Goal: Information Seeking & Learning: Learn about a topic

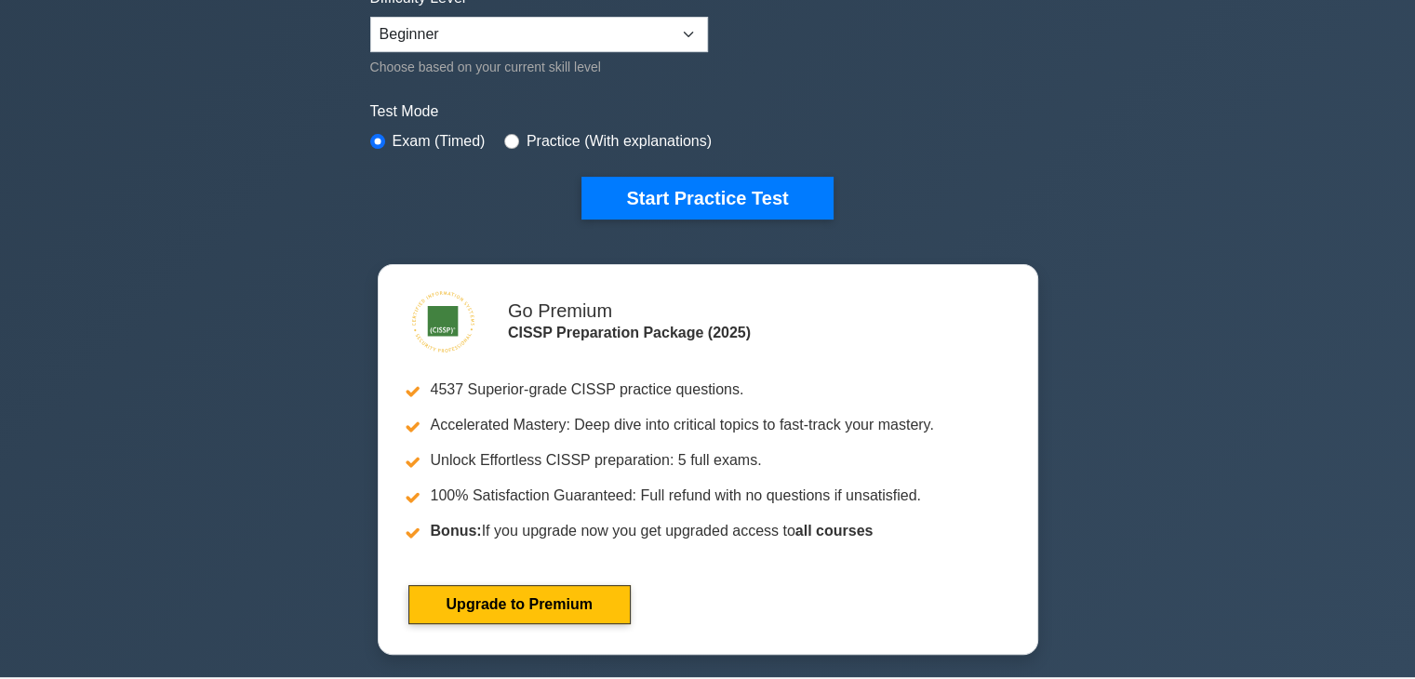
scroll to position [372, 0]
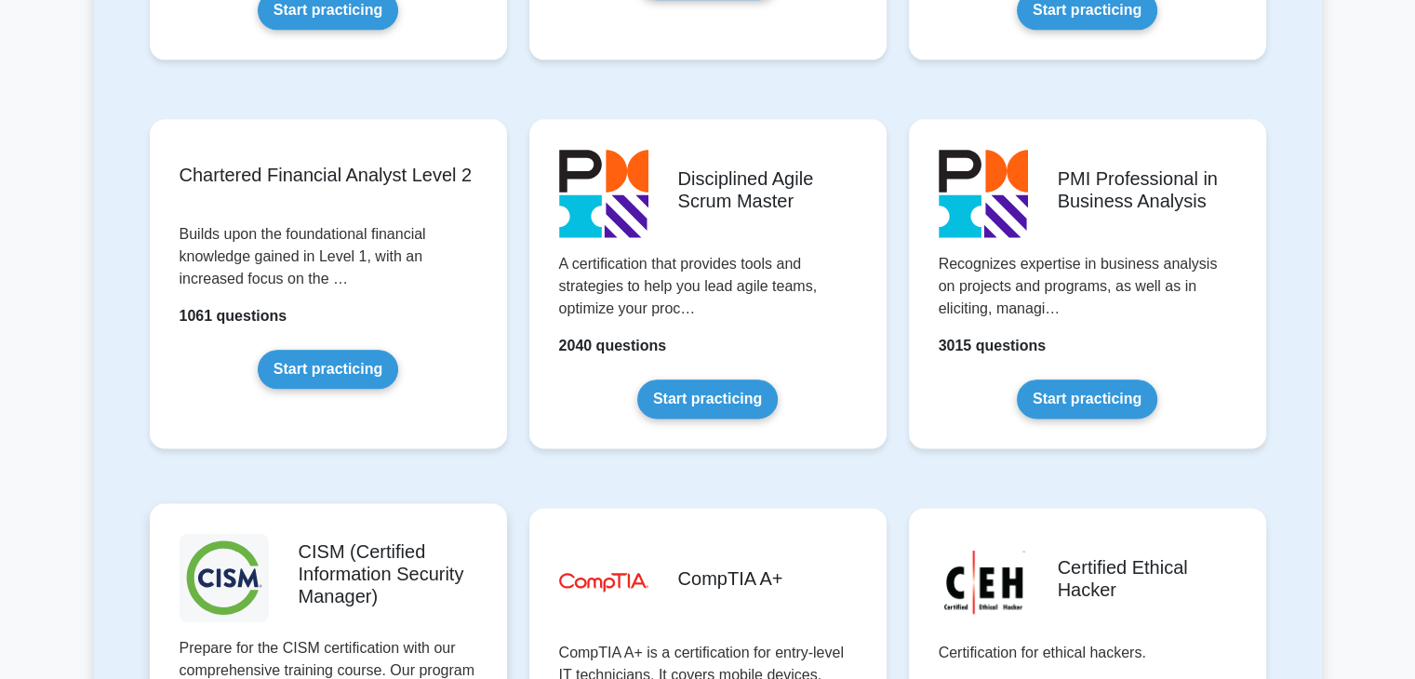
scroll to position [2606, 0]
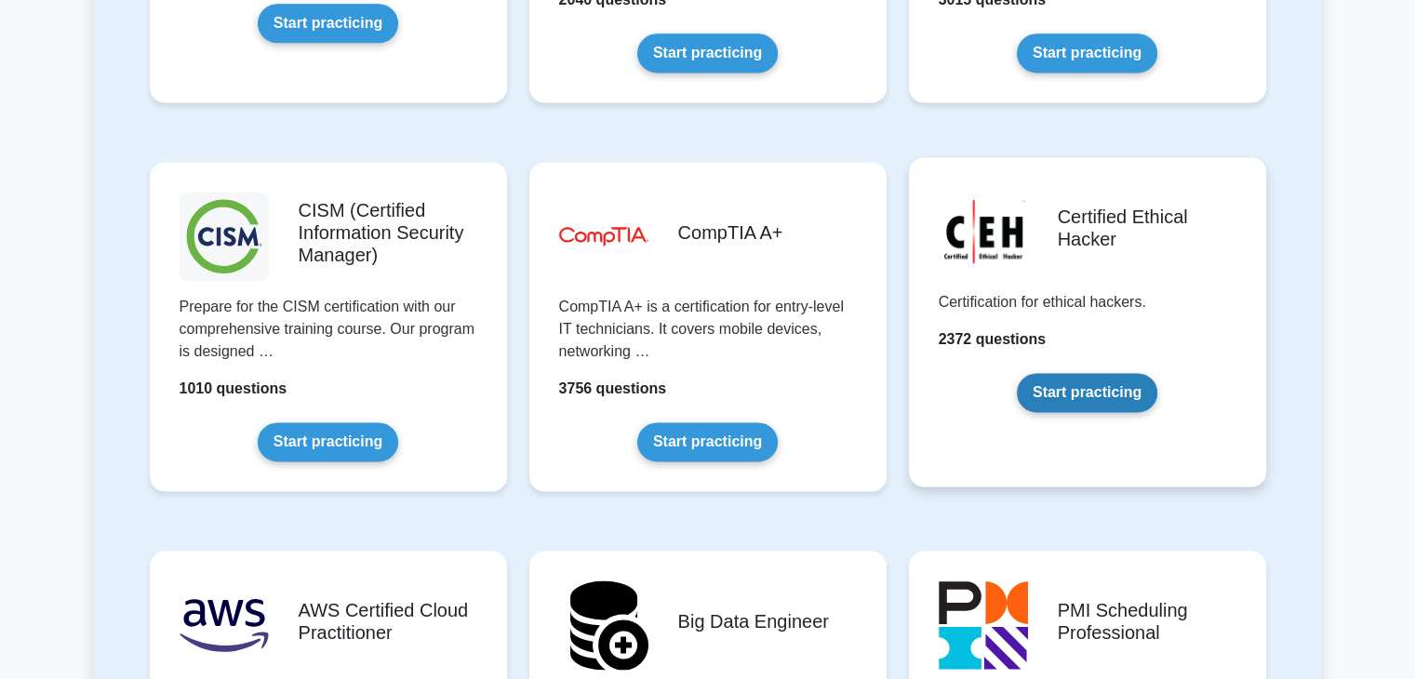
click at [1065, 389] on link "Start practicing" at bounding box center [1087, 392] width 141 height 39
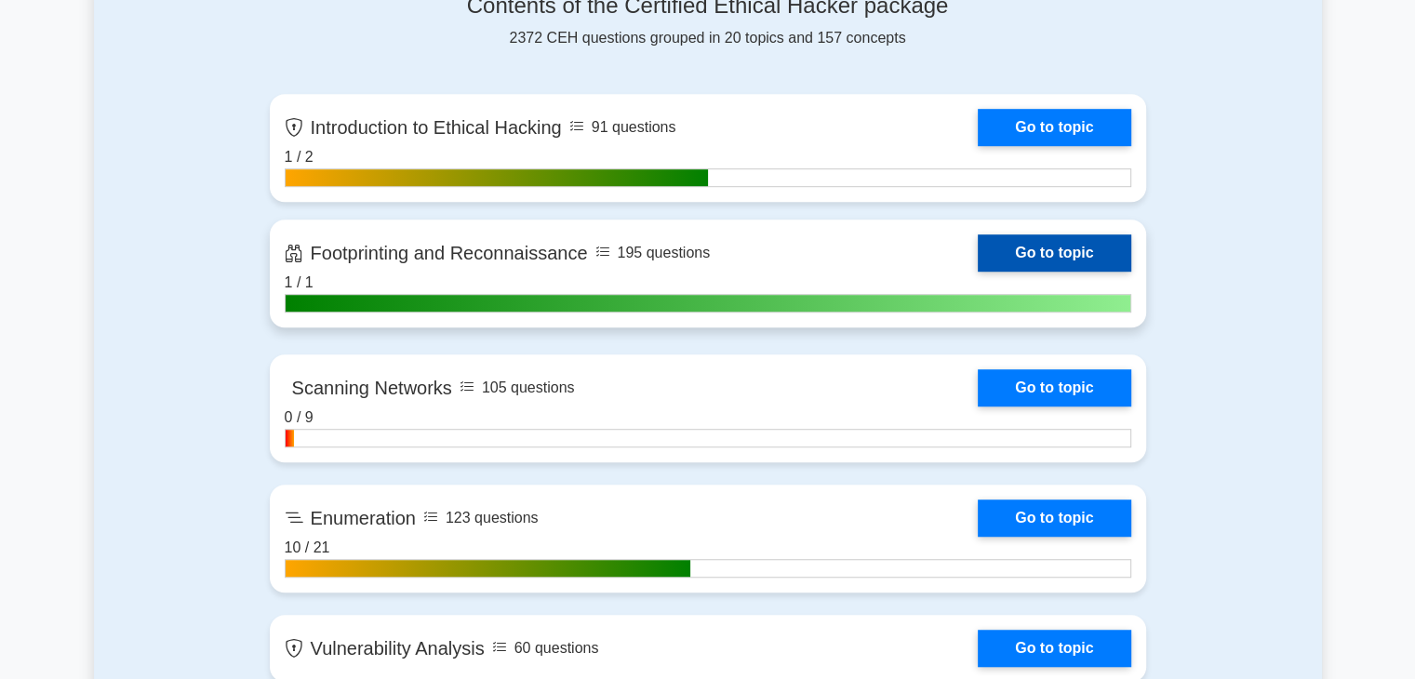
scroll to position [1210, 0]
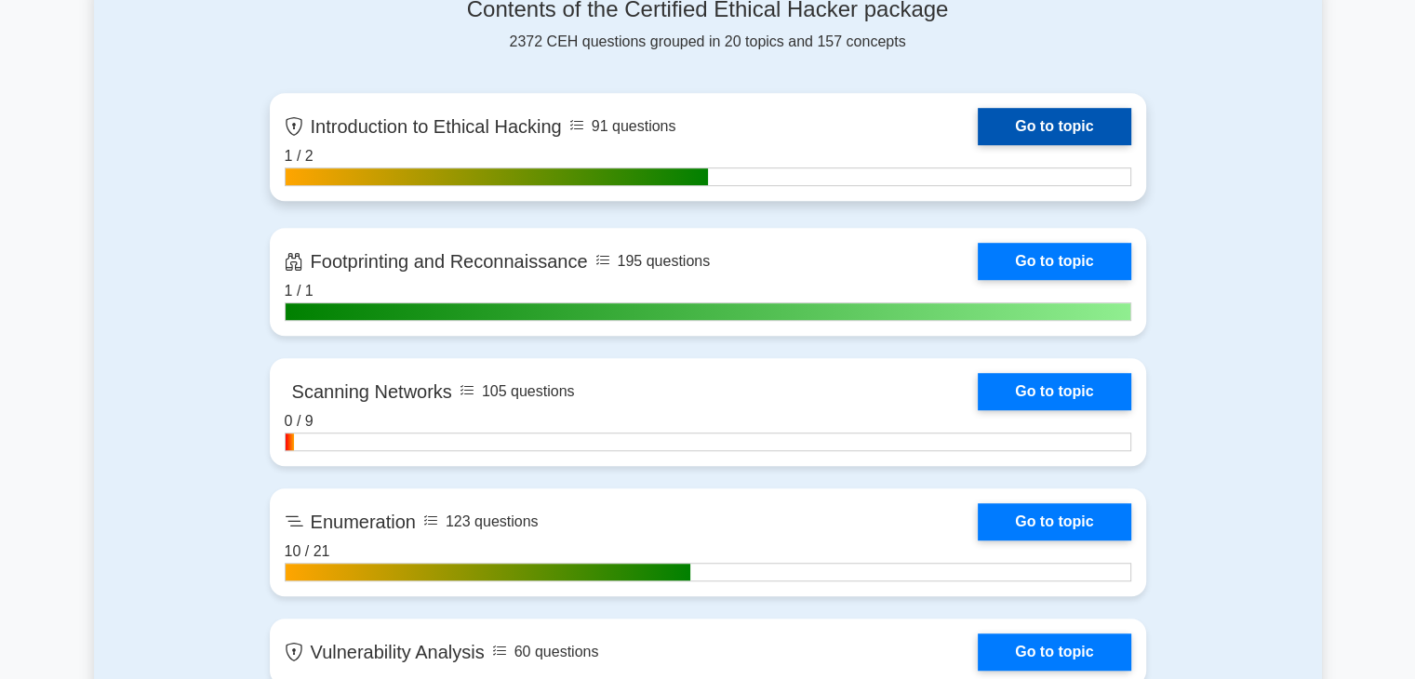
click at [1061, 124] on link "Go to topic" at bounding box center [1054, 126] width 153 height 37
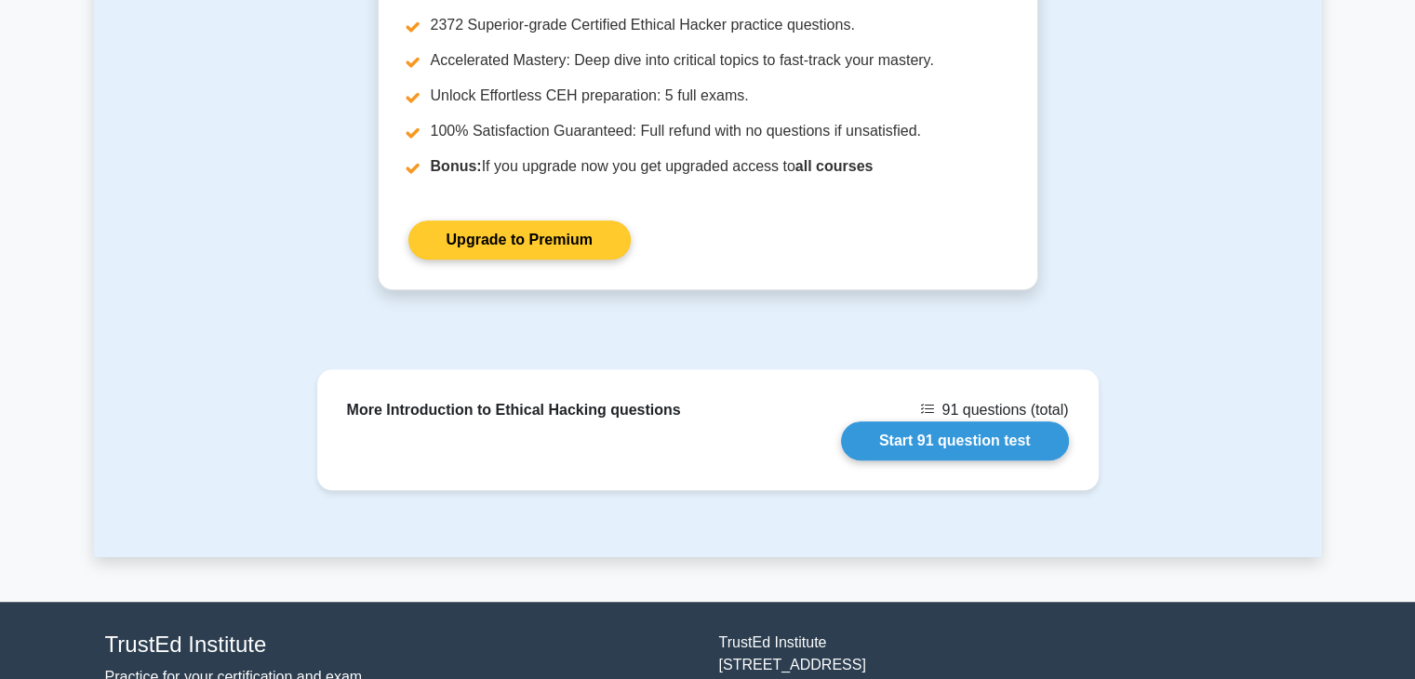
scroll to position [1340, 0]
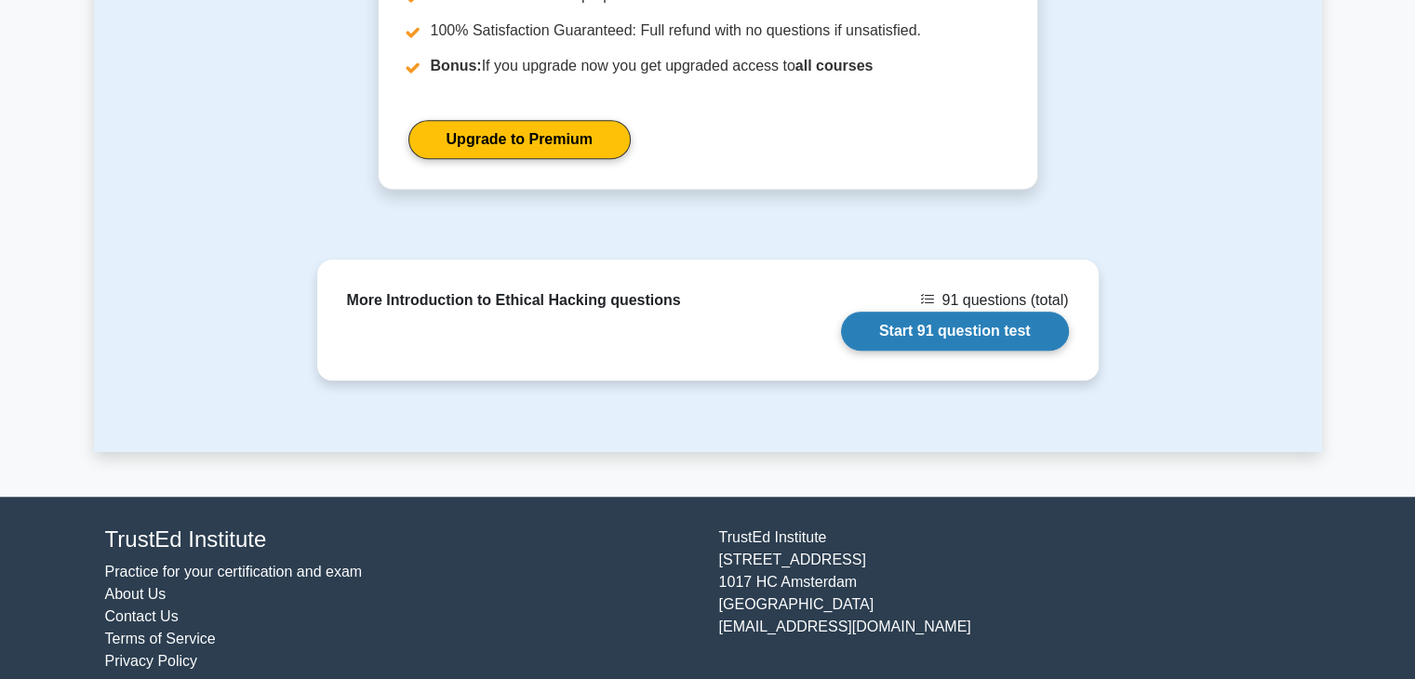
click at [965, 316] on link "Start 91 question test" at bounding box center [955, 331] width 228 height 39
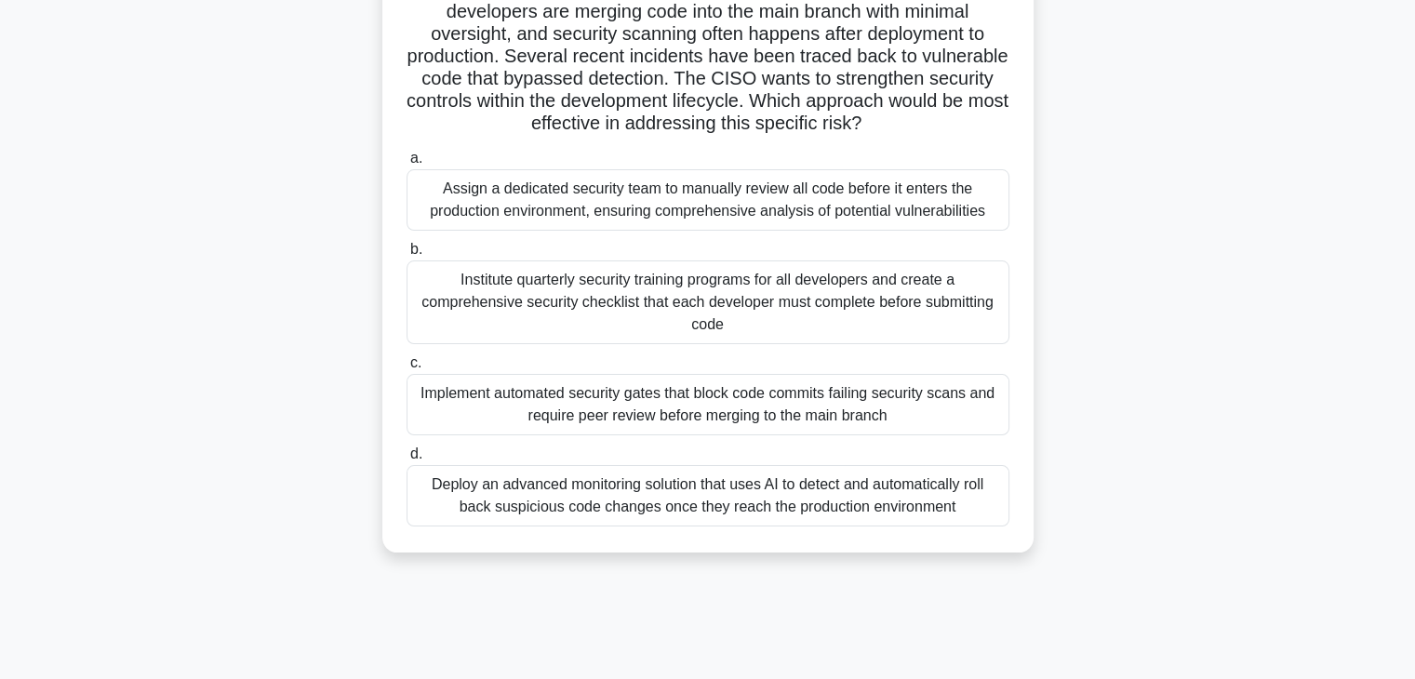
scroll to position [186, 0]
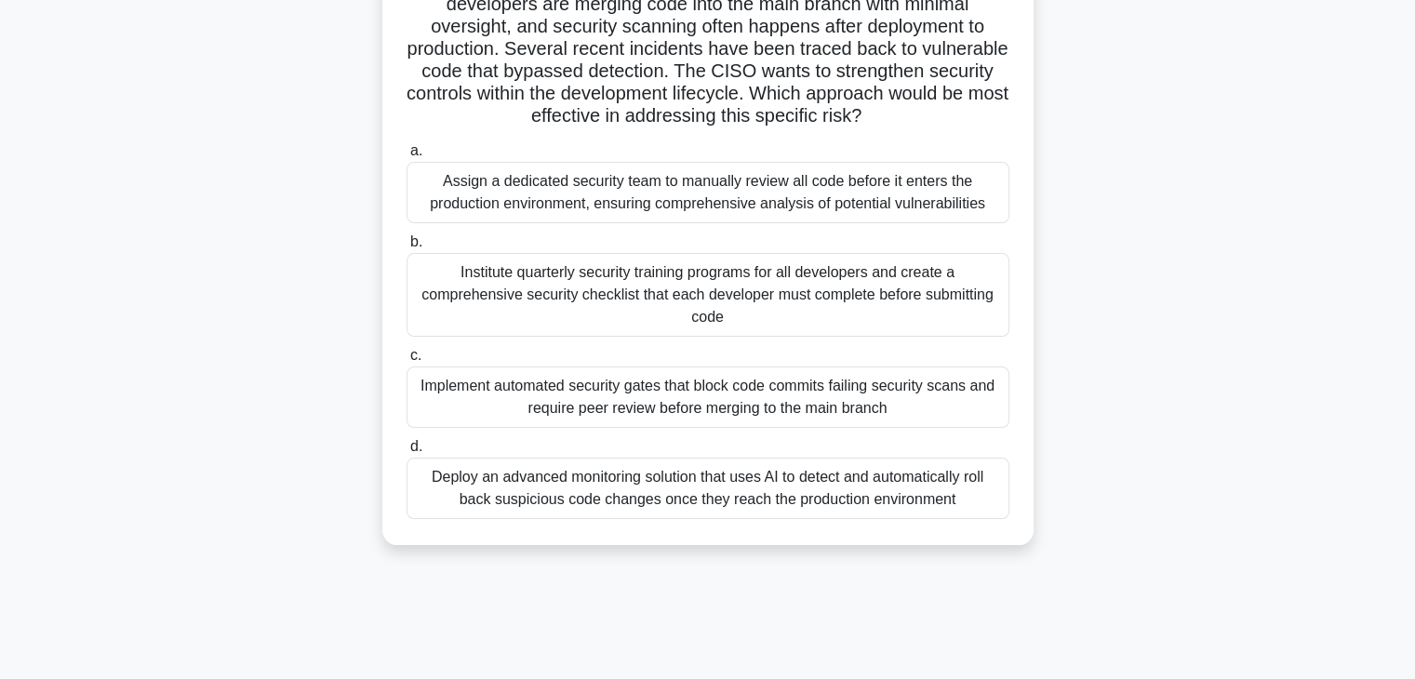
click at [752, 408] on div "Implement automated security gates that block code commits failing security sca…" at bounding box center [708, 397] width 603 height 61
click at [407, 362] on input "c. Implement automated security gates that block code commits failing security …" at bounding box center [407, 356] width 0 height 12
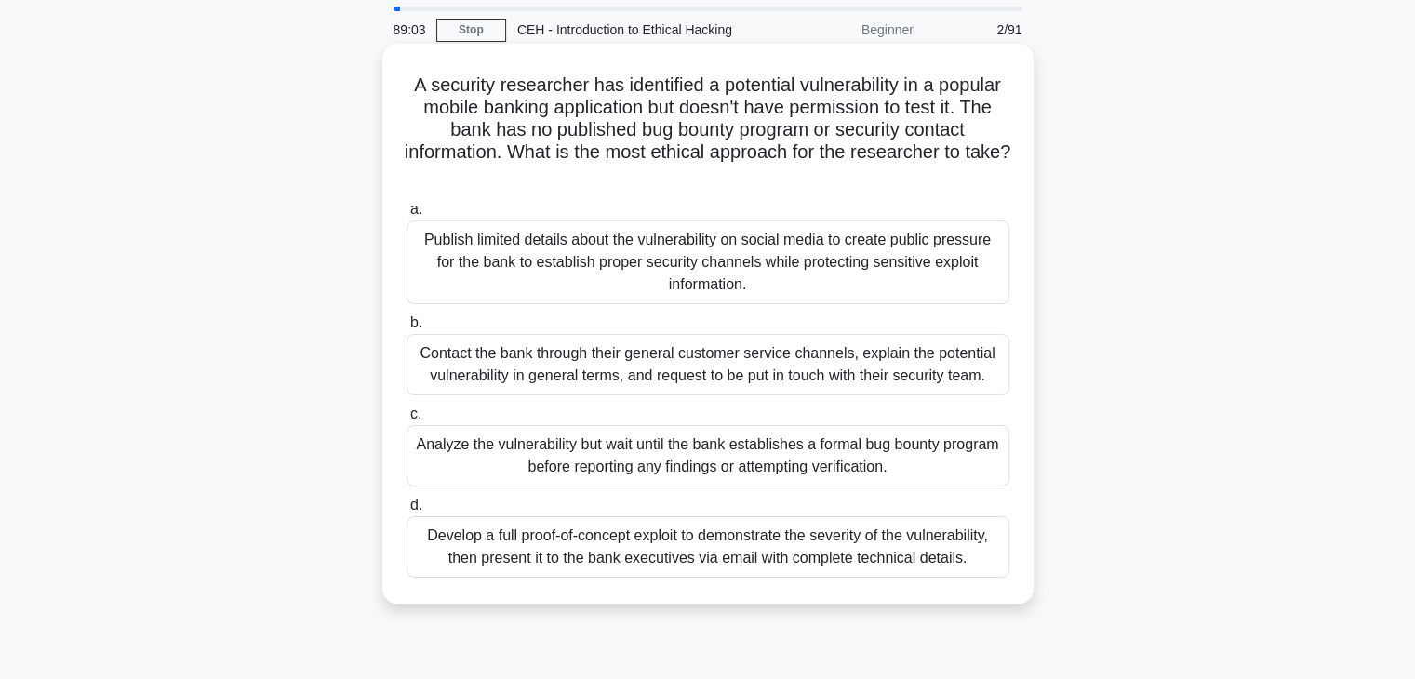
scroll to position [93, 0]
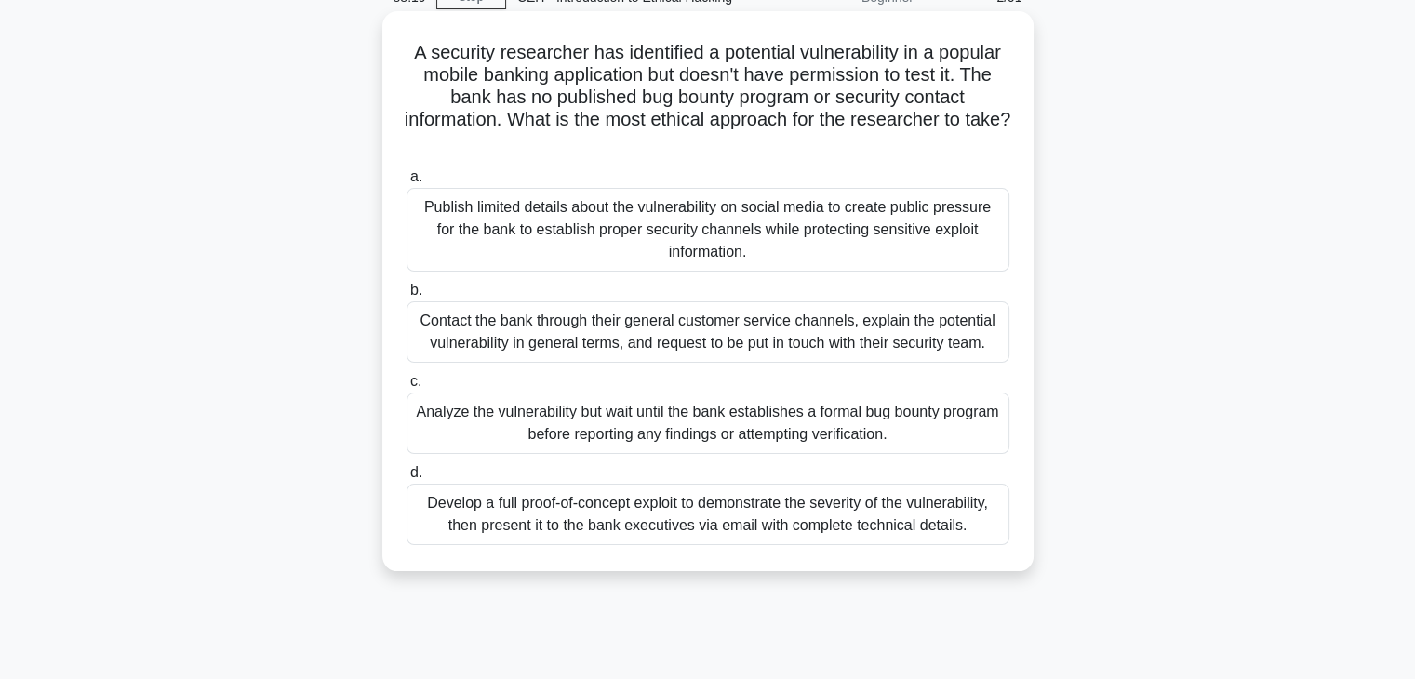
click at [647, 522] on div "Develop a full proof-of-concept exploit to demonstrate the severity of the vuln…" at bounding box center [708, 514] width 603 height 61
click at [407, 479] on input "d. Develop a full proof-of-concept exploit to demonstrate the severity of the v…" at bounding box center [407, 473] width 0 height 12
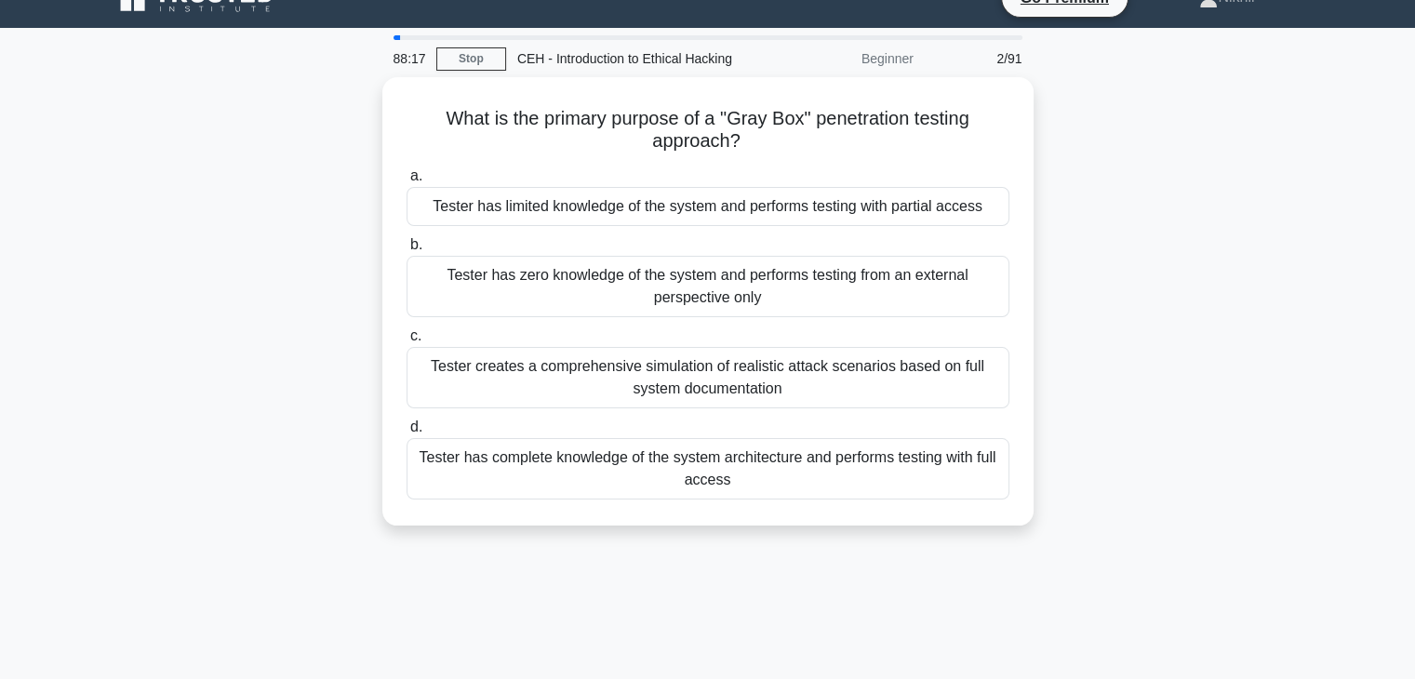
scroll to position [0, 0]
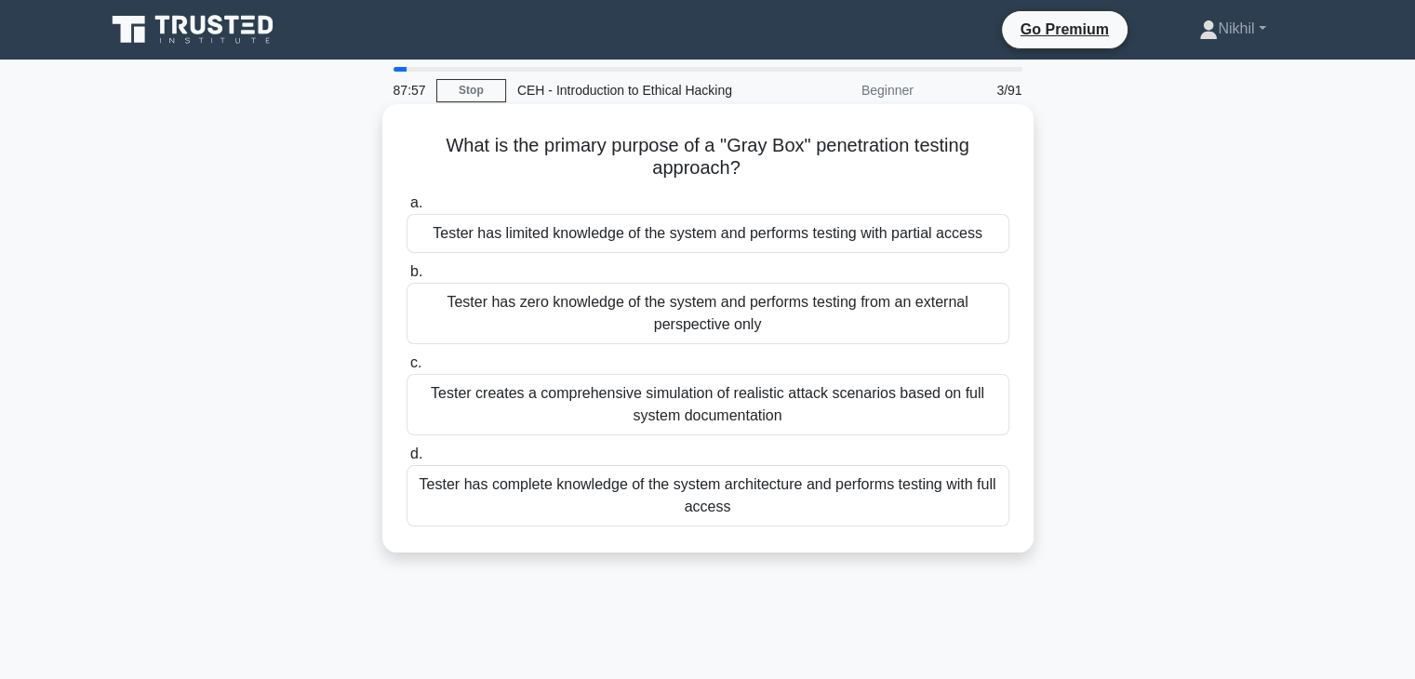
click at [722, 228] on div "Tester has limited knowledge of the system and performs testing with partial ac…" at bounding box center [708, 233] width 603 height 39
click at [715, 239] on div "Tester has limited knowledge of the system and performs testing with partial ac…" at bounding box center [708, 233] width 603 height 39
click at [407, 209] on input "a. Tester has limited knowledge of the system and performs testing with partial…" at bounding box center [407, 203] width 0 height 12
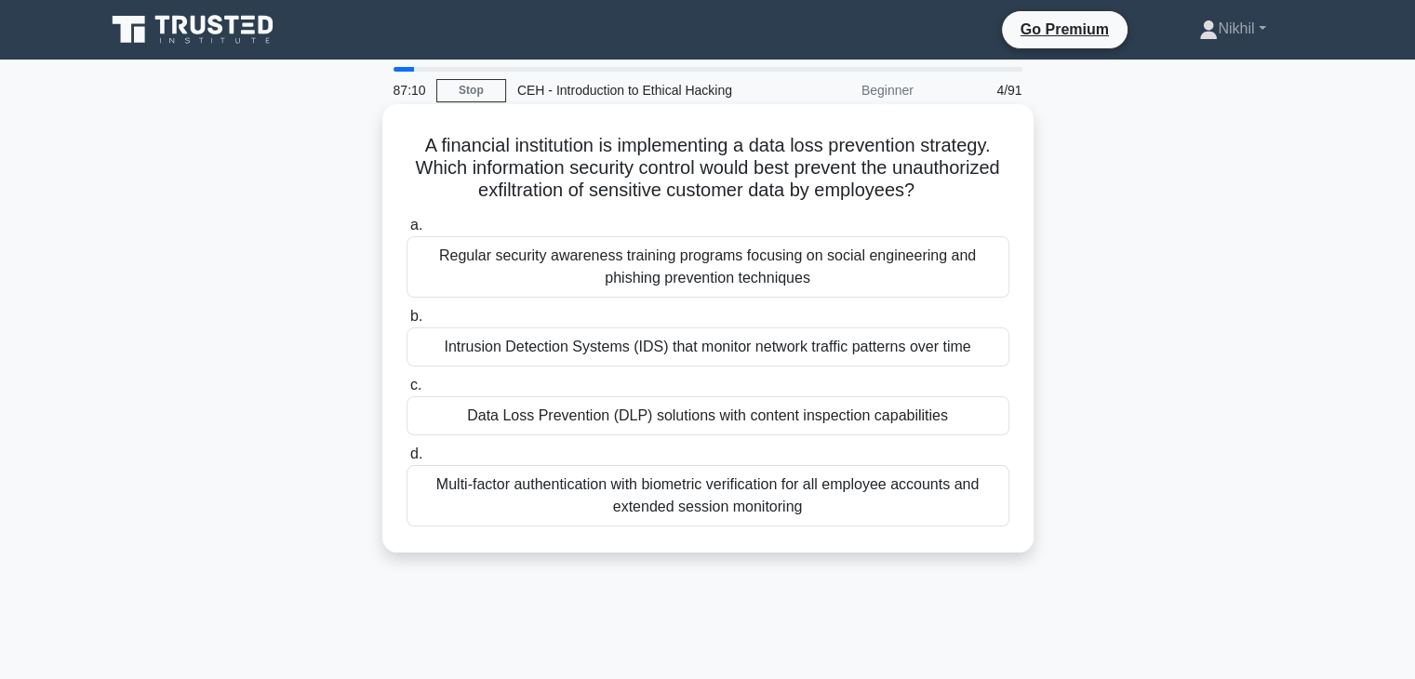
click at [693, 424] on div "Data Loss Prevention (DLP) solutions with content inspection capabilities" at bounding box center [708, 415] width 603 height 39
click at [407, 392] on input "c. Data Loss Prevention (DLP) solutions with content inspection capabilities" at bounding box center [407, 386] width 0 height 12
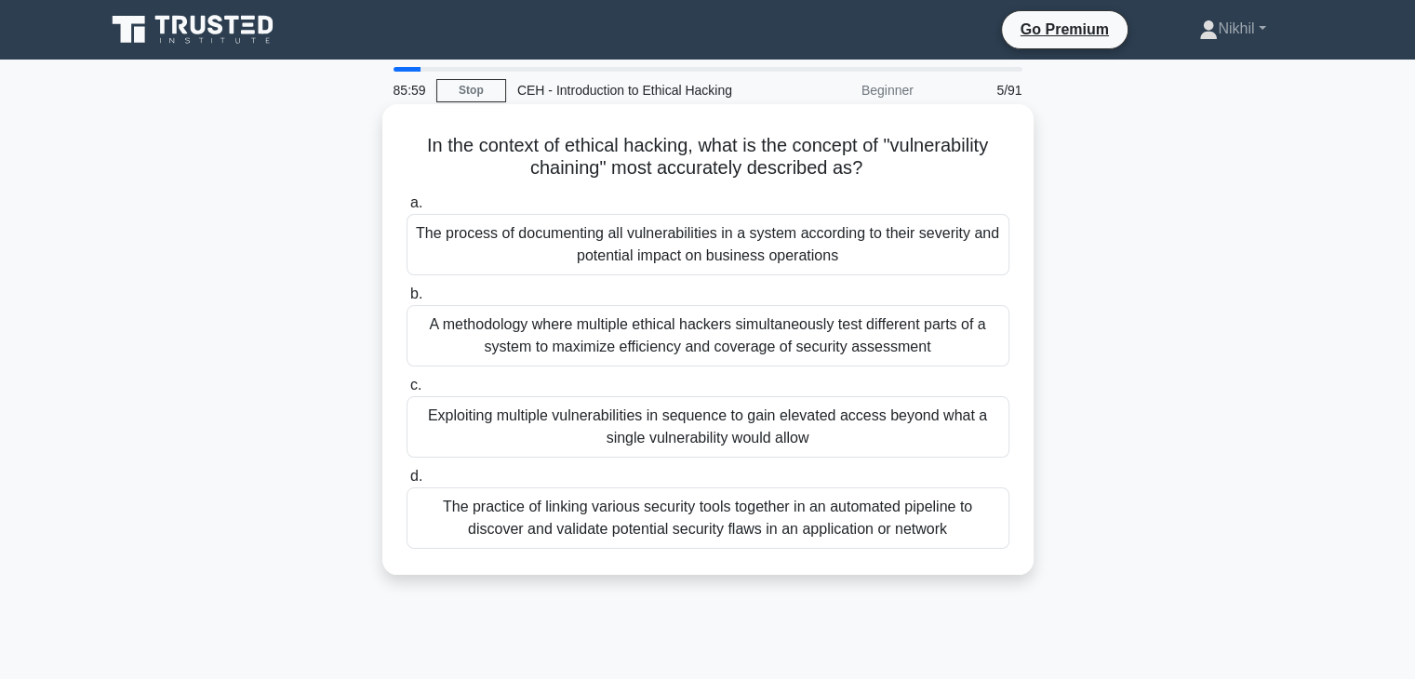
click at [596, 420] on div "Exploiting multiple vulnerabilities in sequence to gain elevated access beyond …" at bounding box center [708, 426] width 603 height 61
click at [407, 392] on input "c. Exploiting multiple vulnerabilities in sequence to gain elevated access beyo…" at bounding box center [407, 386] width 0 height 12
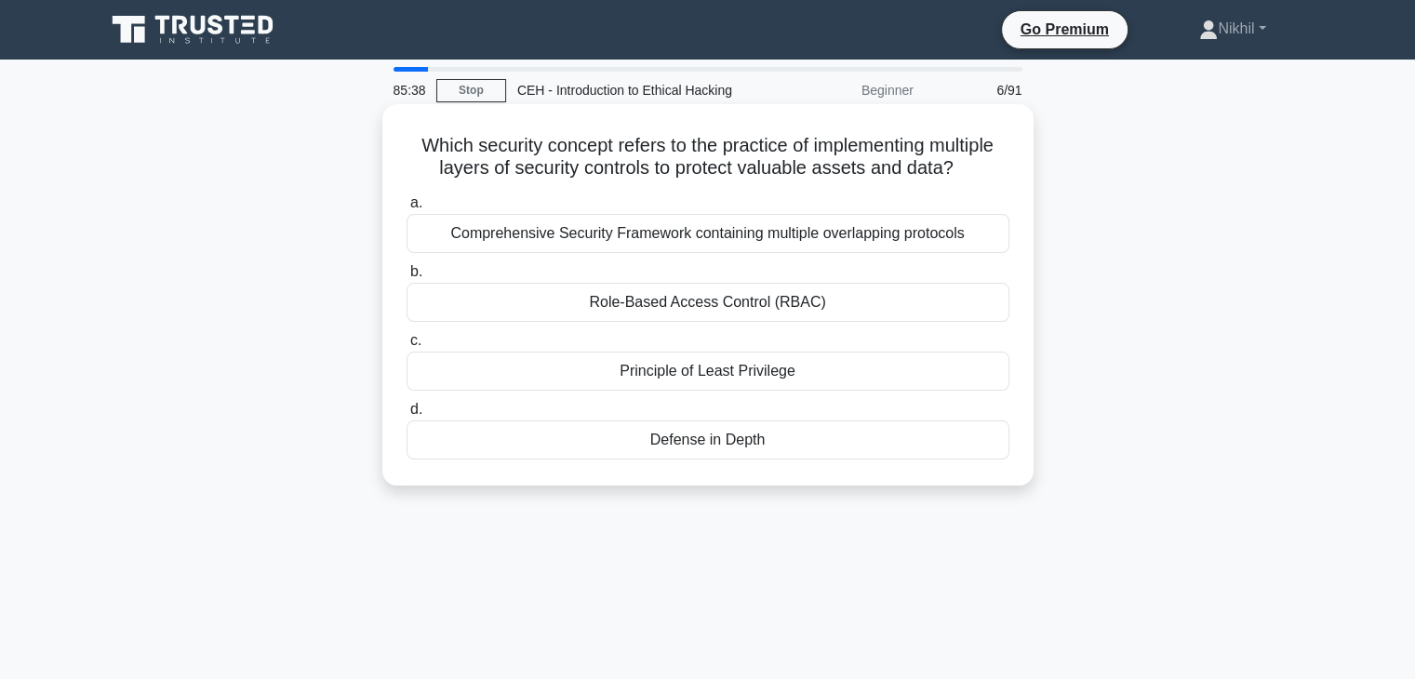
click at [686, 444] on div "Defense in Depth" at bounding box center [708, 440] width 603 height 39
click at [407, 416] on input "d. Defense in Depth" at bounding box center [407, 410] width 0 height 12
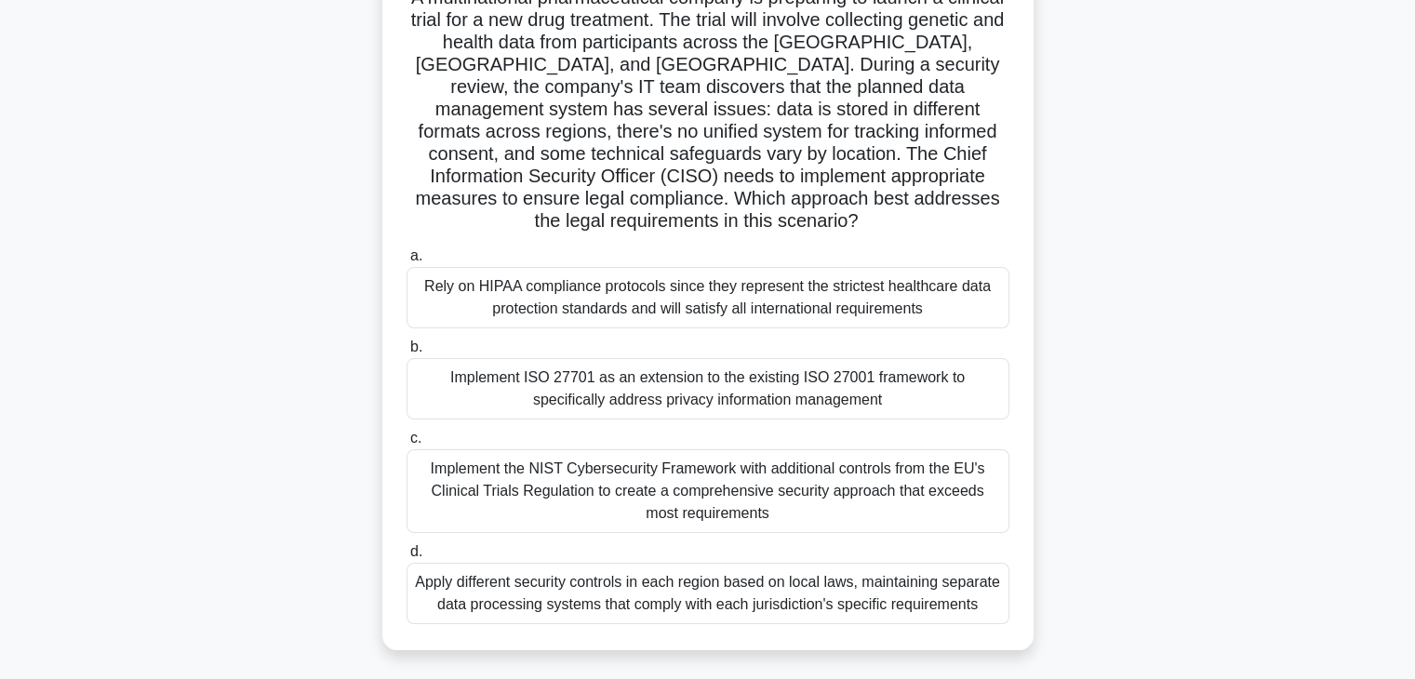
scroll to position [186, 0]
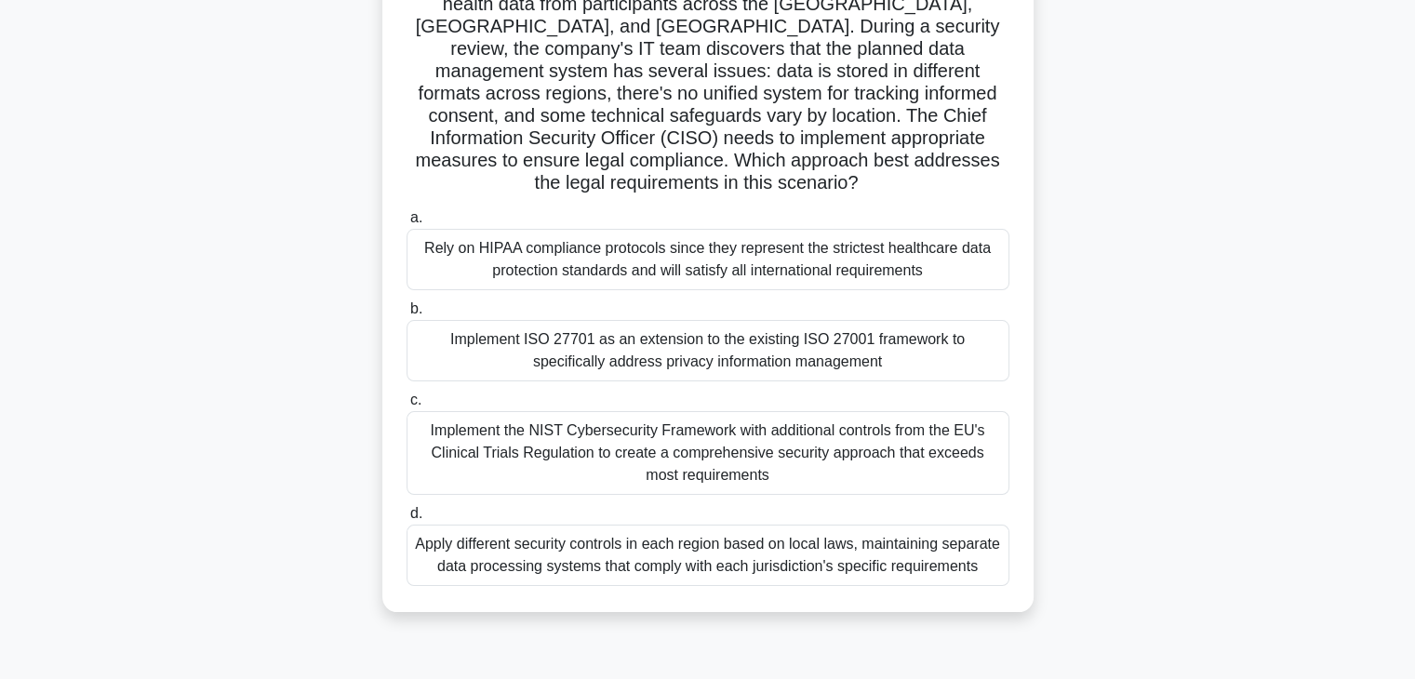
click at [624, 248] on div "Rely on HIPAA compliance protocols since they represent the strictest healthcar…" at bounding box center [708, 259] width 603 height 61
click at [407, 224] on input "a. Rely on HIPAA compliance protocols since they represent the strictest health…" at bounding box center [407, 218] width 0 height 12
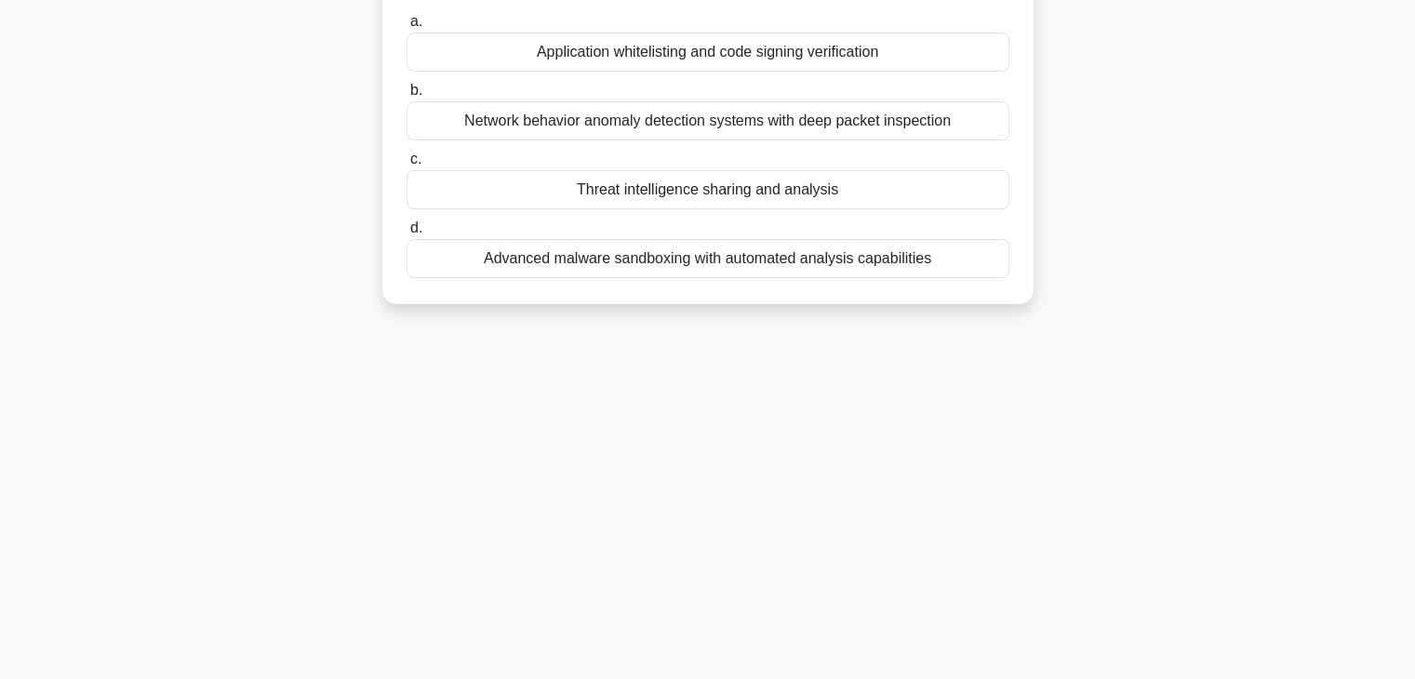
scroll to position [0, 0]
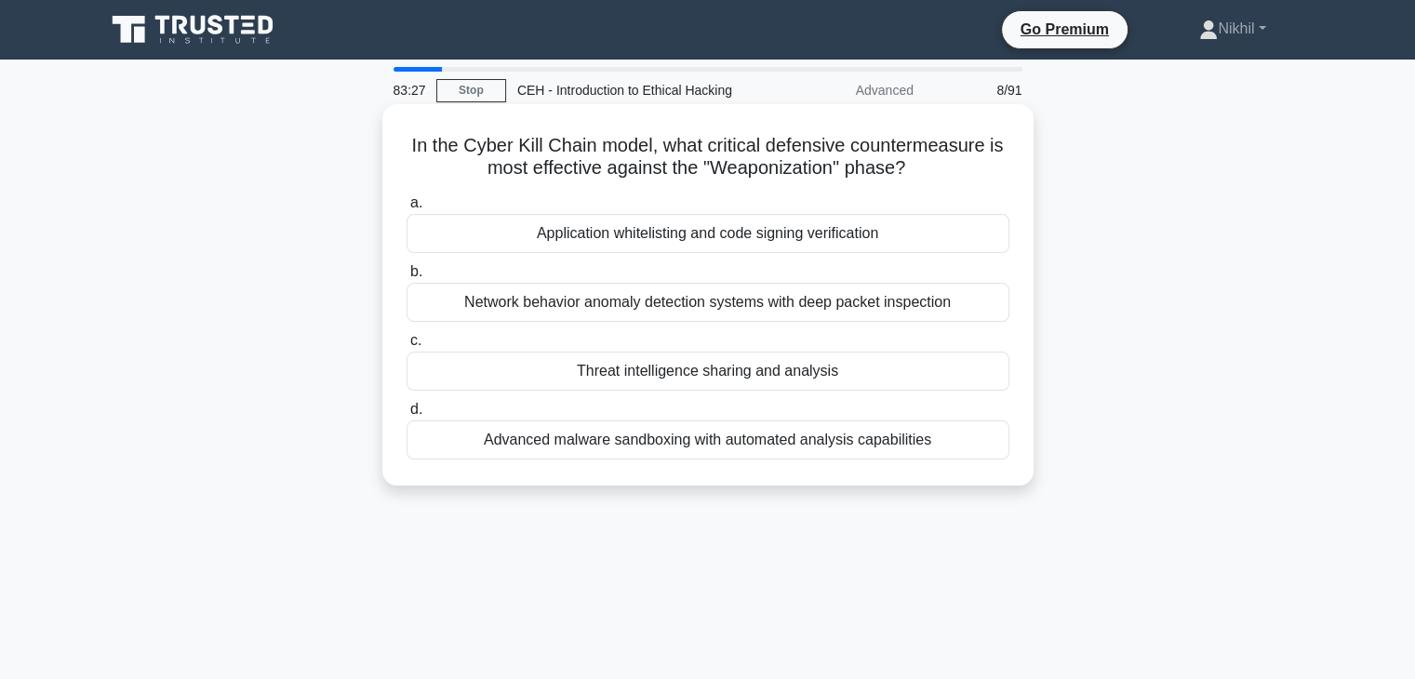
click at [756, 309] on div "Network behavior anomaly detection systems with deep packet inspection" at bounding box center [708, 302] width 603 height 39
click at [407, 278] on input "b. Network behavior anomaly detection systems with deep packet inspection" at bounding box center [407, 272] width 0 height 12
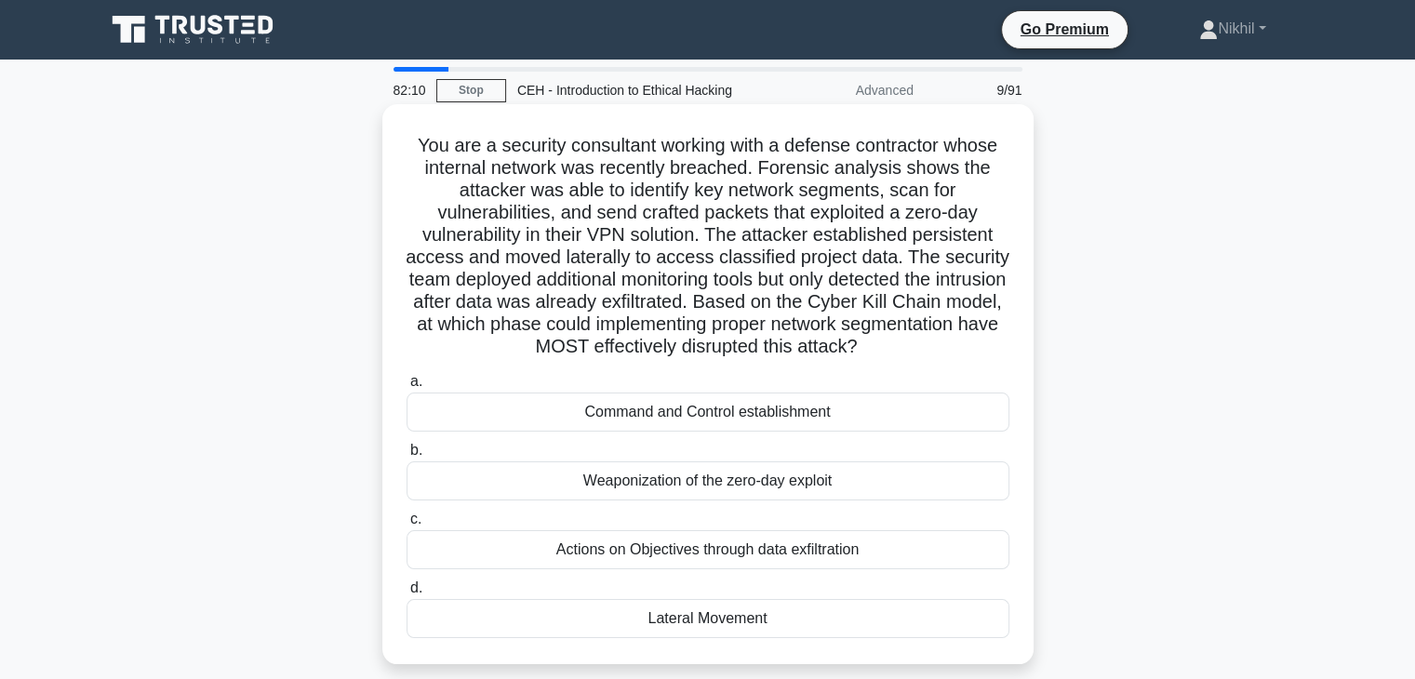
scroll to position [93, 0]
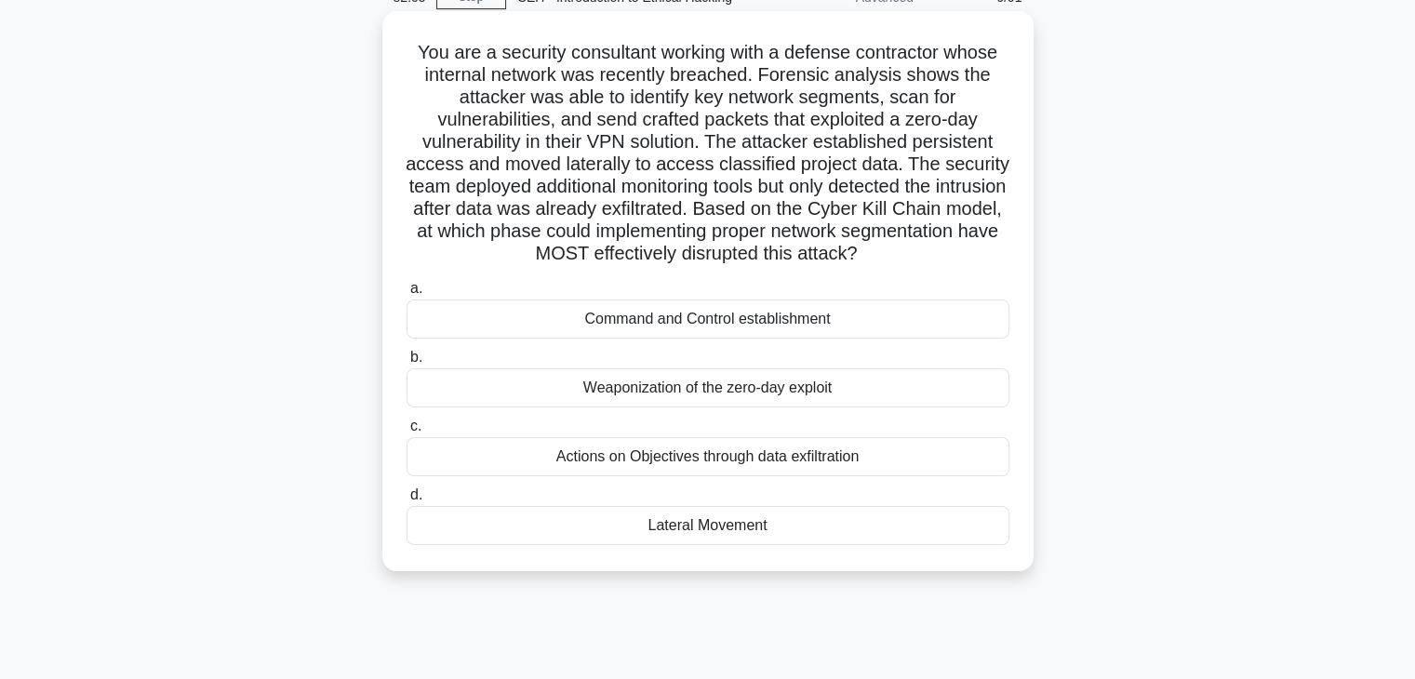
click at [809, 458] on div "Actions on Objectives through data exfiltration" at bounding box center [708, 456] width 603 height 39
click at [407, 433] on input "c. Actions on Objectives through data exfiltration" at bounding box center [407, 427] width 0 height 12
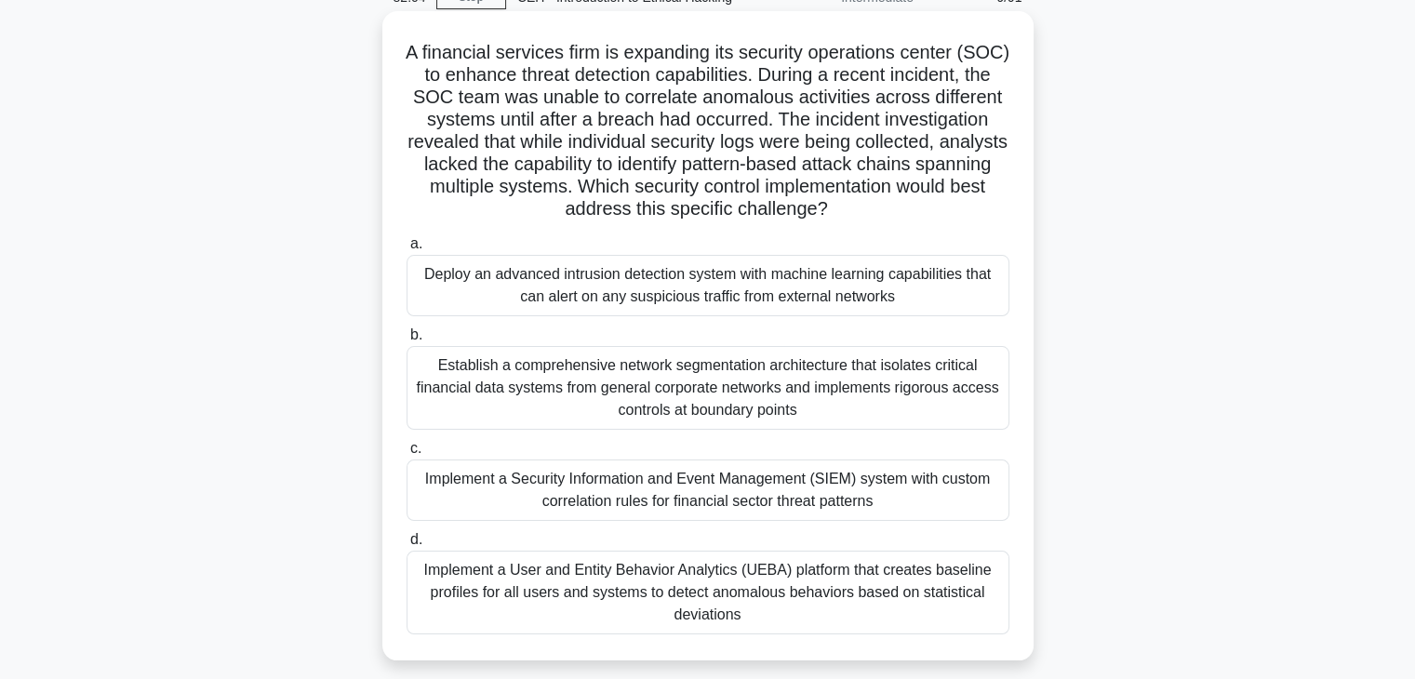
scroll to position [0, 0]
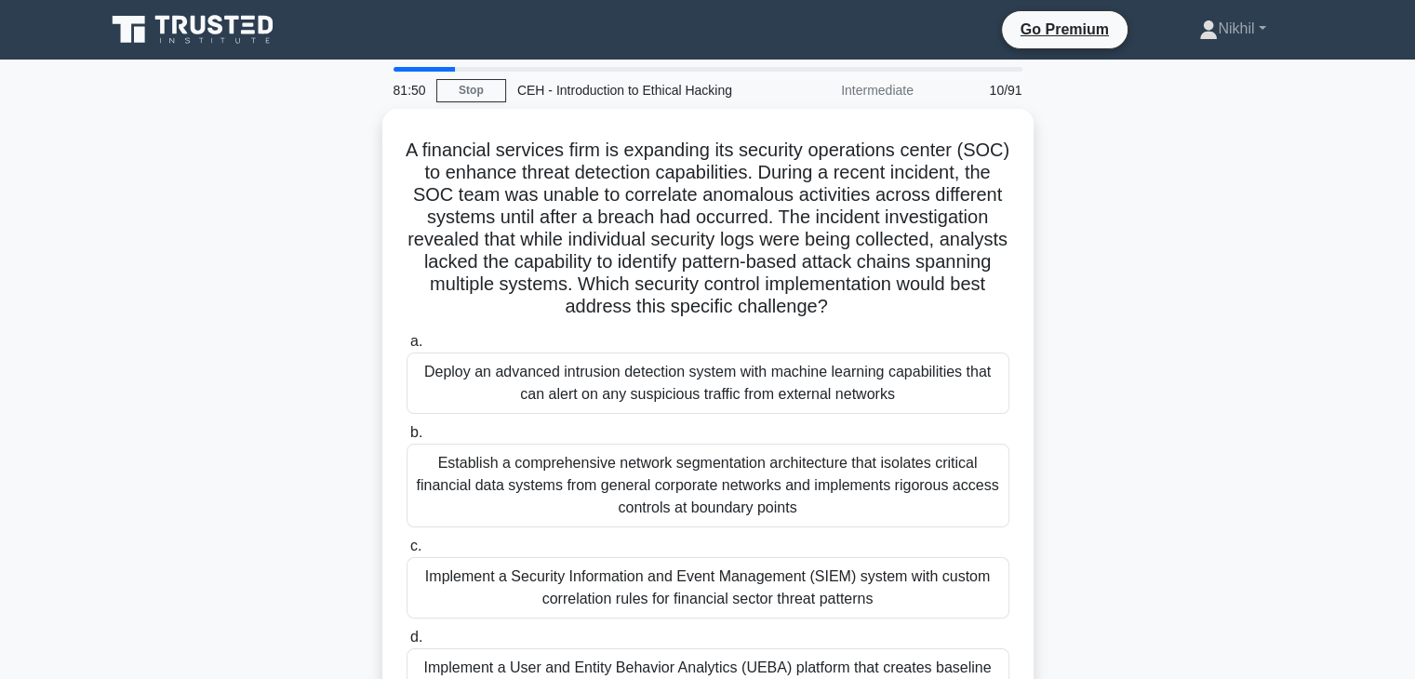
click at [1046, 306] on div "A financial services firm is expanding its security operations center (SOC) to …" at bounding box center [708, 445] width 1228 height 672
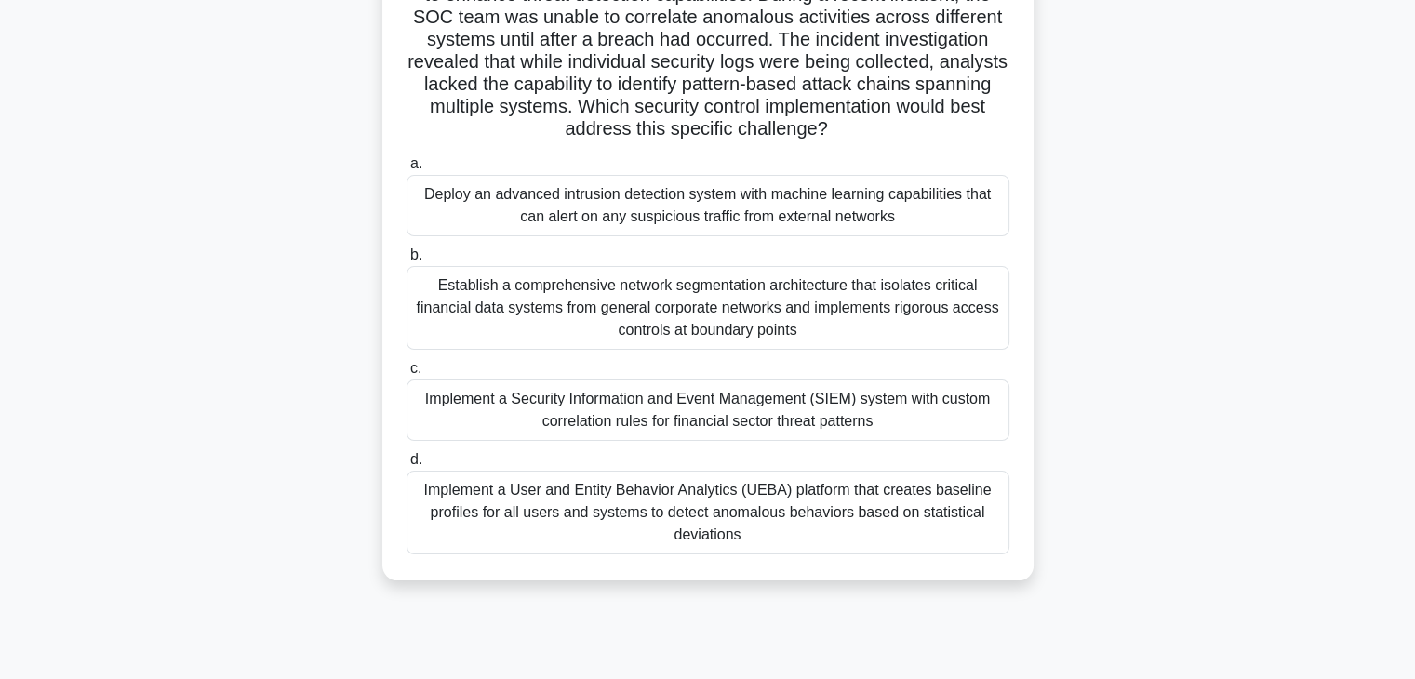
scroll to position [186, 0]
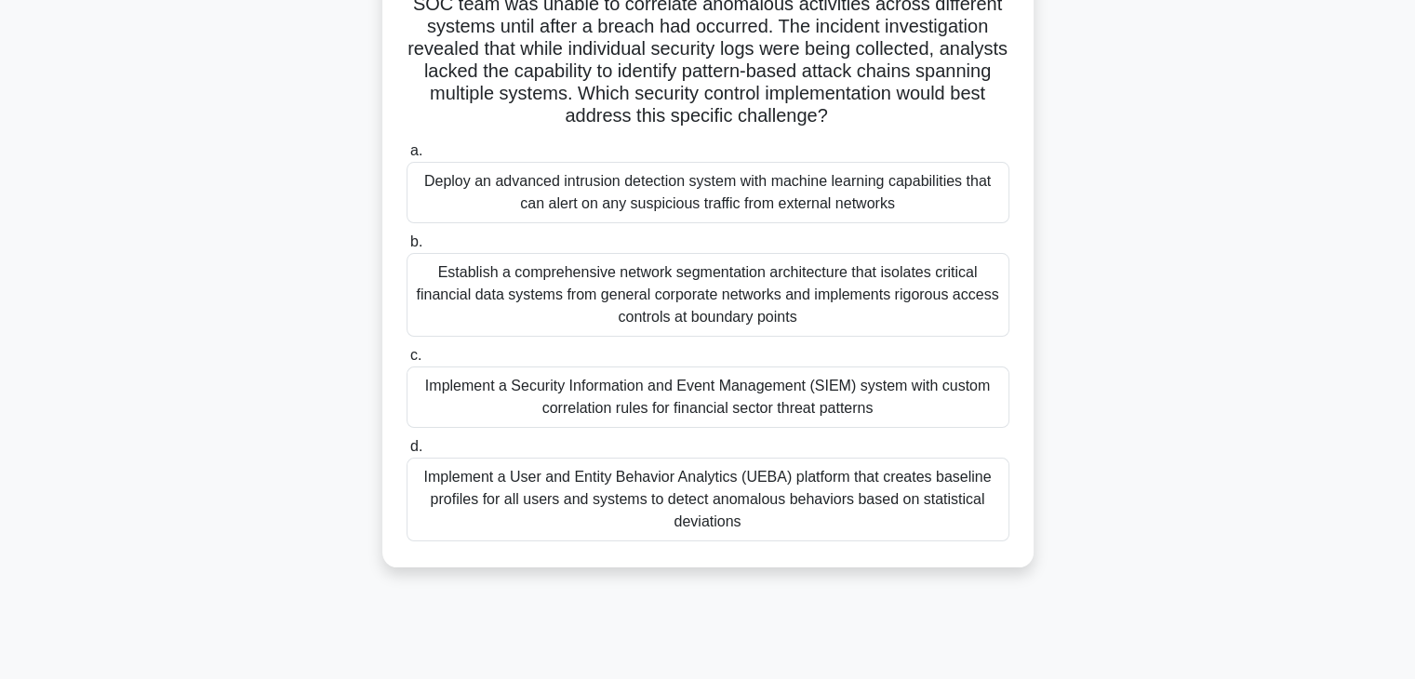
click at [916, 415] on div "Implement a Security Information and Event Management (SIEM) system with custom…" at bounding box center [708, 397] width 603 height 61
click at [407, 362] on input "c. Implement a Security Information and Event Management (SIEM) system with cus…" at bounding box center [407, 356] width 0 height 12
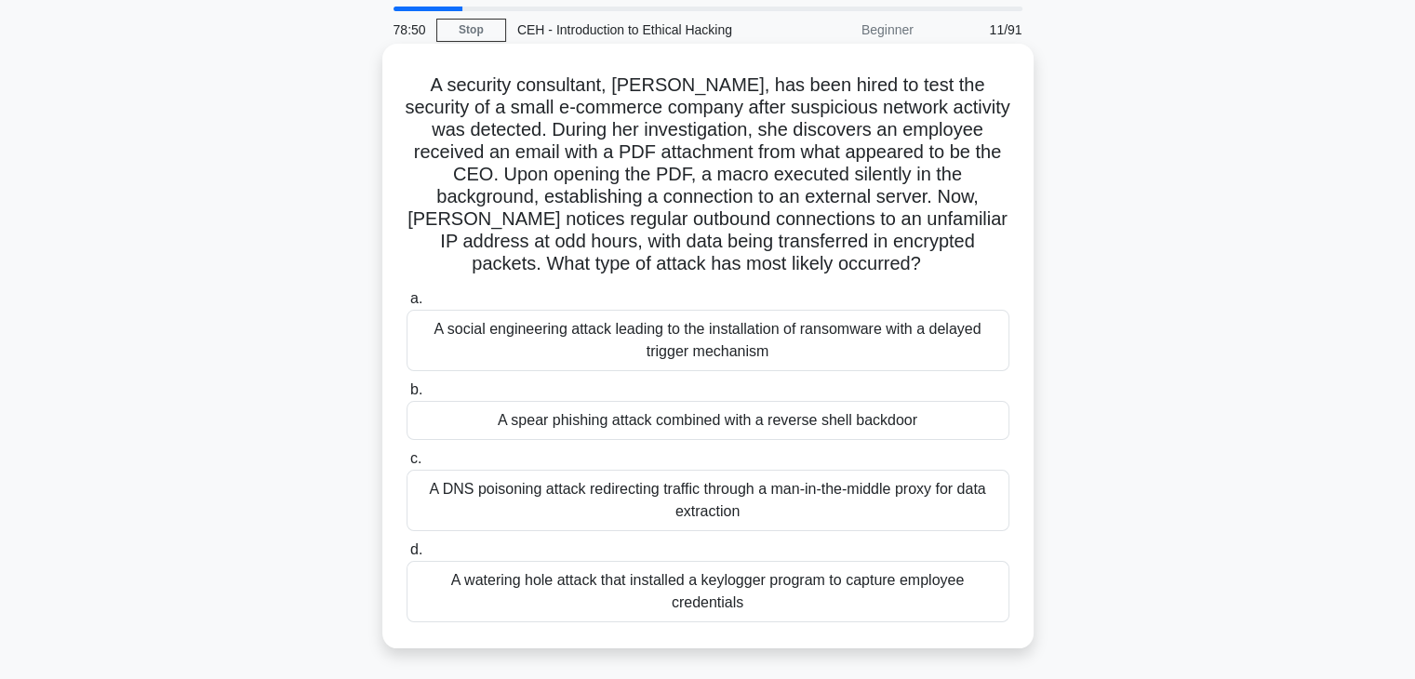
scroll to position [93, 0]
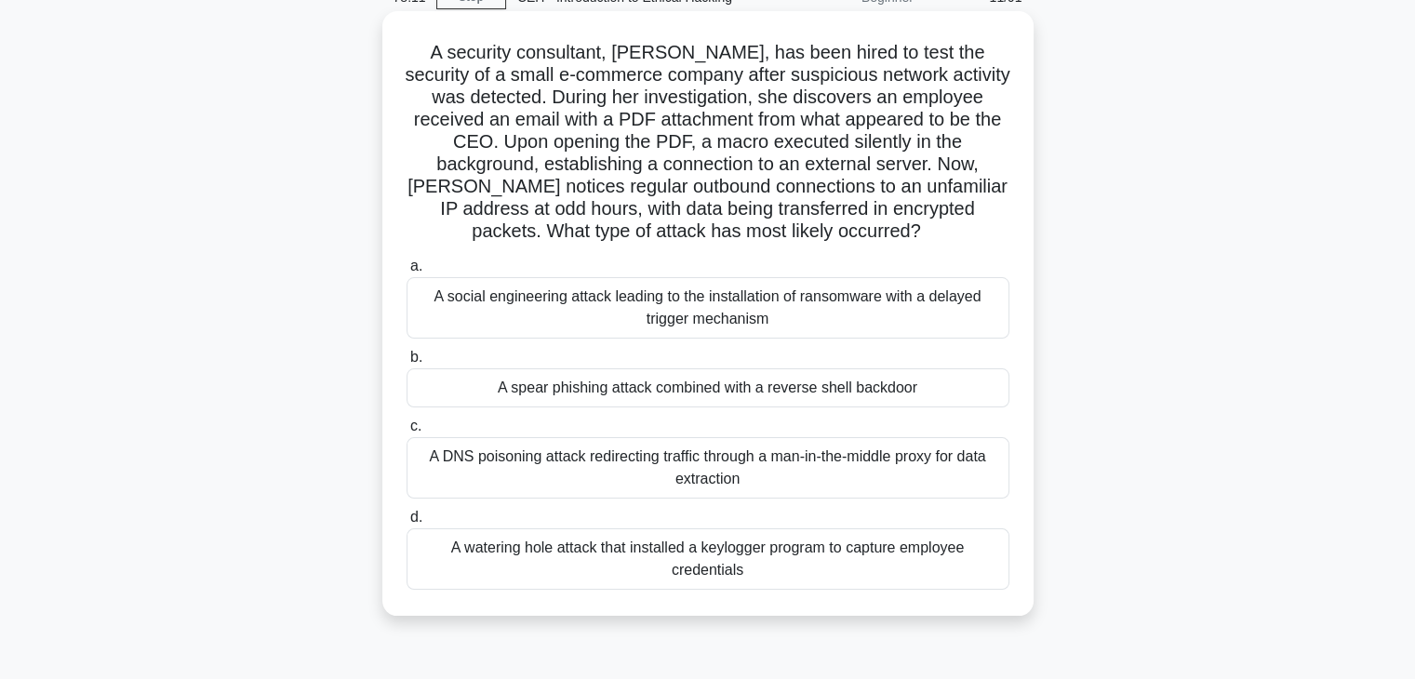
click at [705, 395] on div "A spear phishing attack combined with a reverse shell backdoor" at bounding box center [708, 388] width 603 height 39
click at [407, 364] on input "b. A spear phishing attack combined with a reverse shell backdoor" at bounding box center [407, 358] width 0 height 12
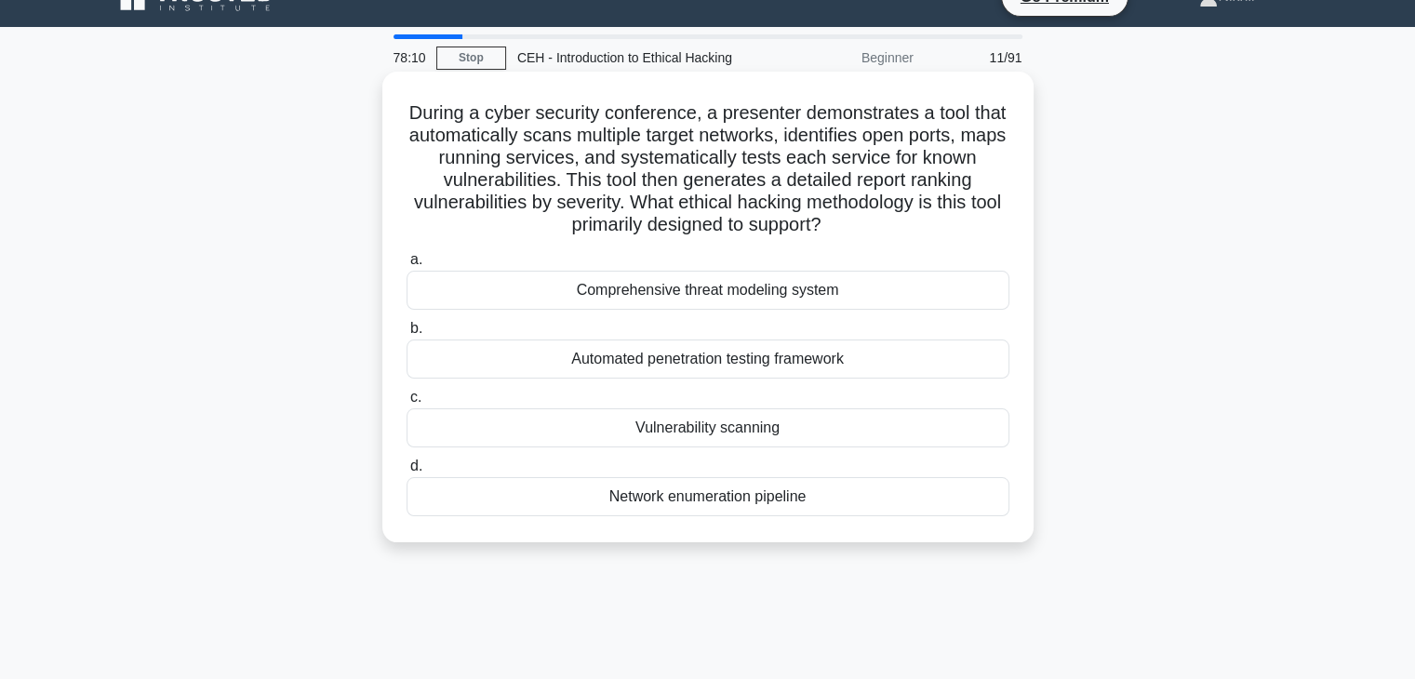
scroll to position [0, 0]
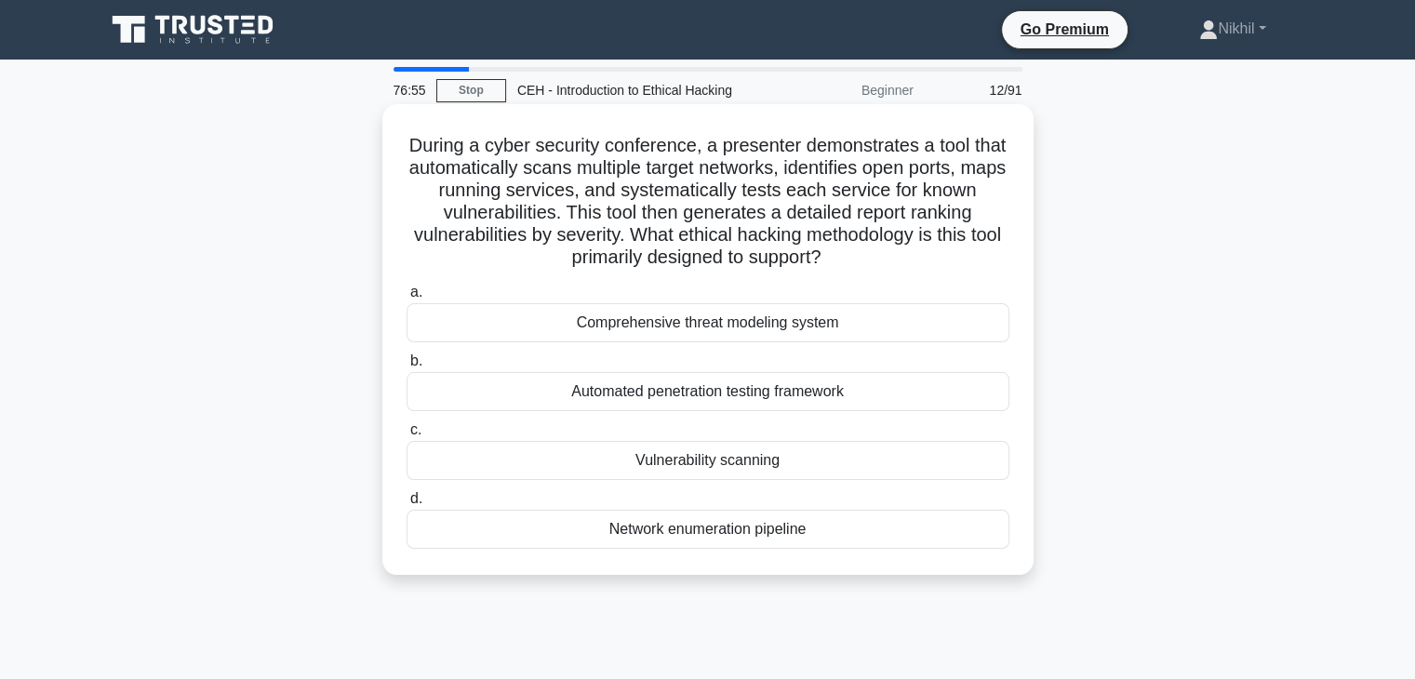
click at [726, 401] on div "Automated penetration testing framework" at bounding box center [708, 391] width 603 height 39
click at [407, 368] on input "b. Automated penetration testing framework" at bounding box center [407, 361] width 0 height 12
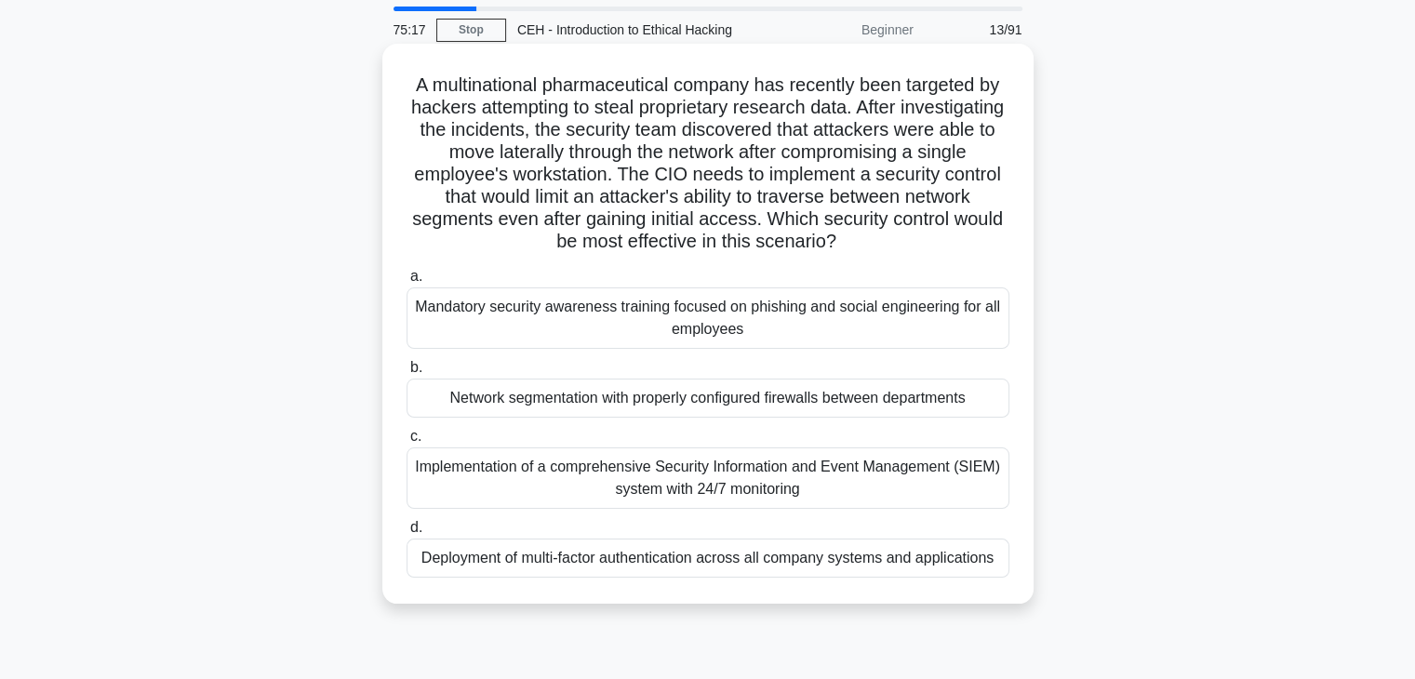
scroll to position [93, 0]
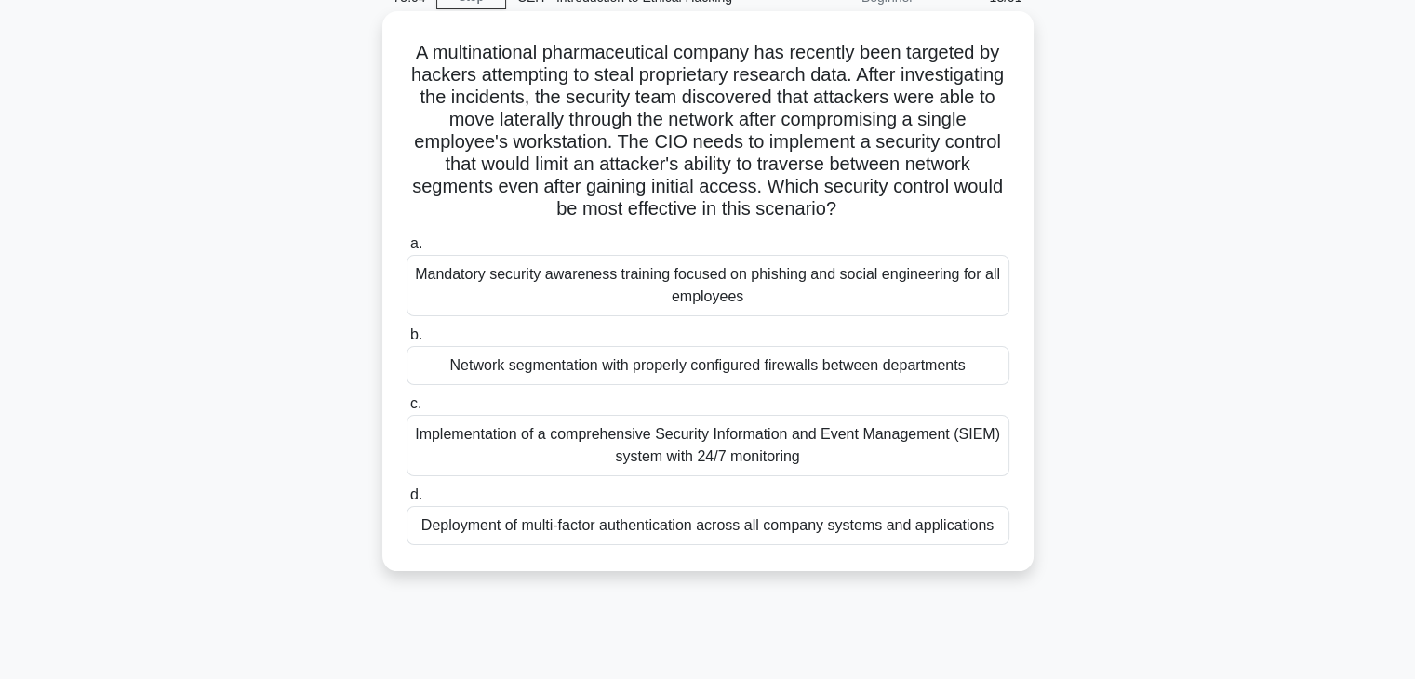
click at [656, 459] on div "Implementation of a comprehensive Security Information and Event Management (SI…" at bounding box center [708, 445] width 603 height 61
click at [407, 410] on input "c. Implementation of a comprehensive Security Information and Event Management …" at bounding box center [407, 404] width 0 height 12
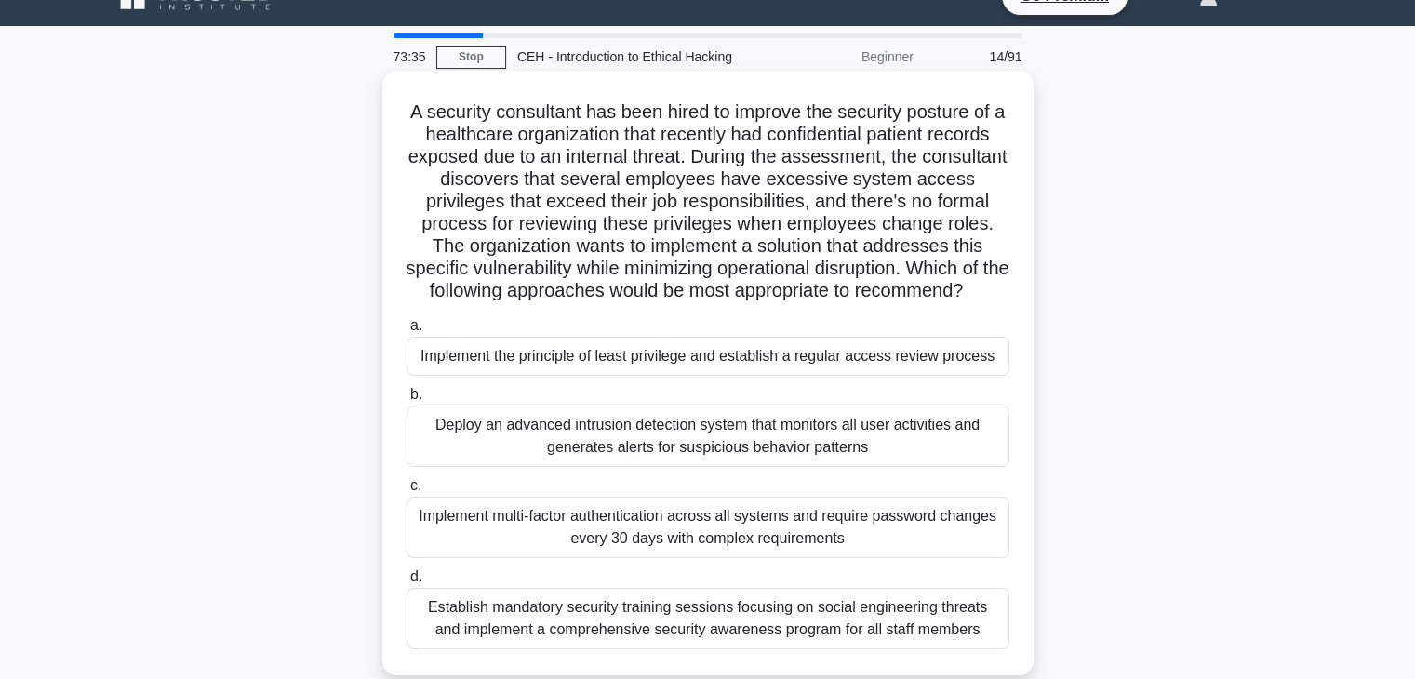
scroll to position [0, 0]
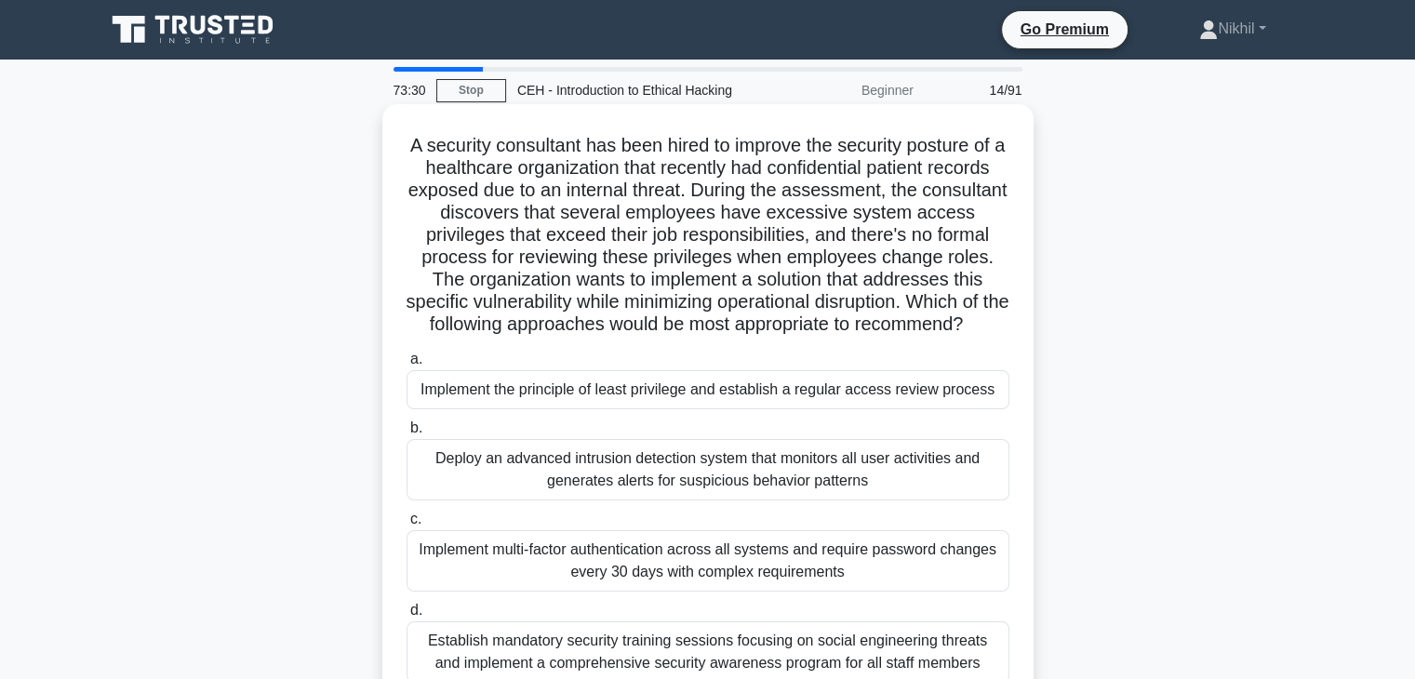
click at [654, 409] on div "Implement the principle of least privilege and establish a regular access revie…" at bounding box center [708, 389] width 603 height 39
click at [407, 366] on input "a. Implement the principle of least privilege and establish a regular access re…" at bounding box center [407, 360] width 0 height 12
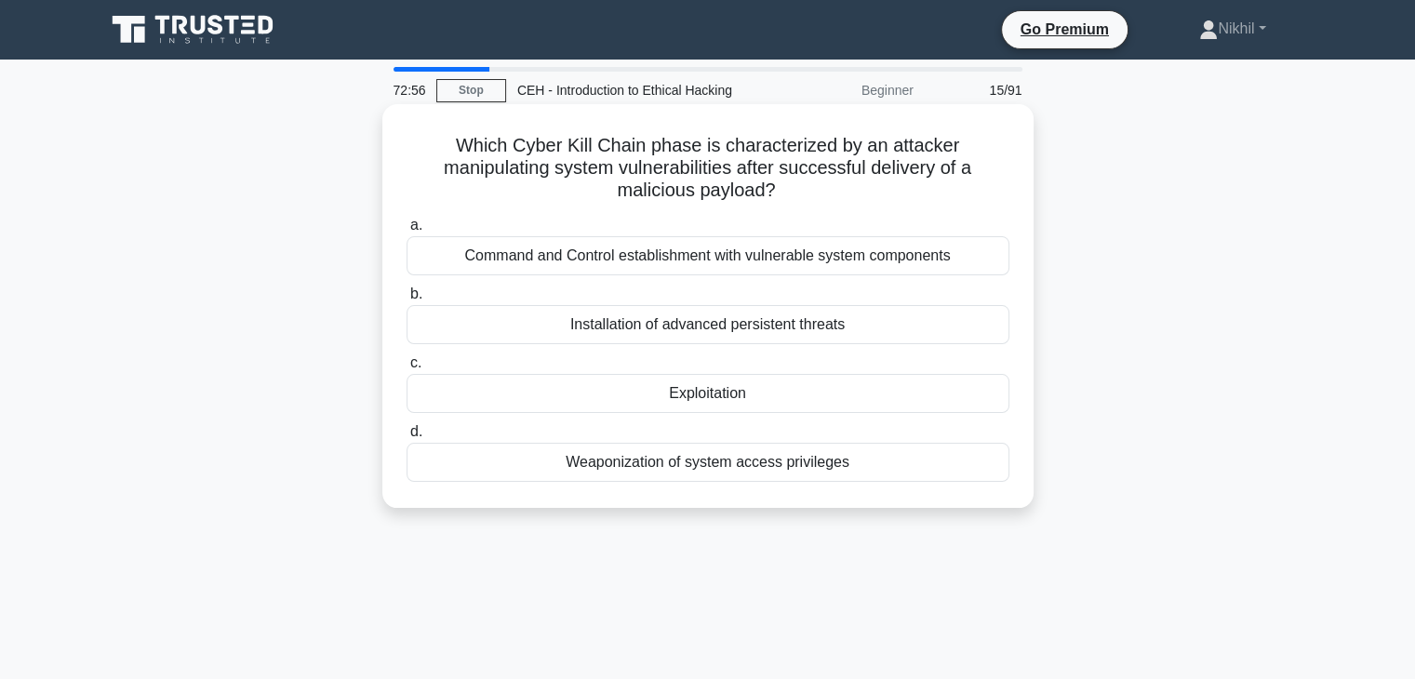
click at [724, 389] on div "Exploitation" at bounding box center [708, 393] width 603 height 39
click at [407, 369] on input "c. Exploitation" at bounding box center [407, 363] width 0 height 12
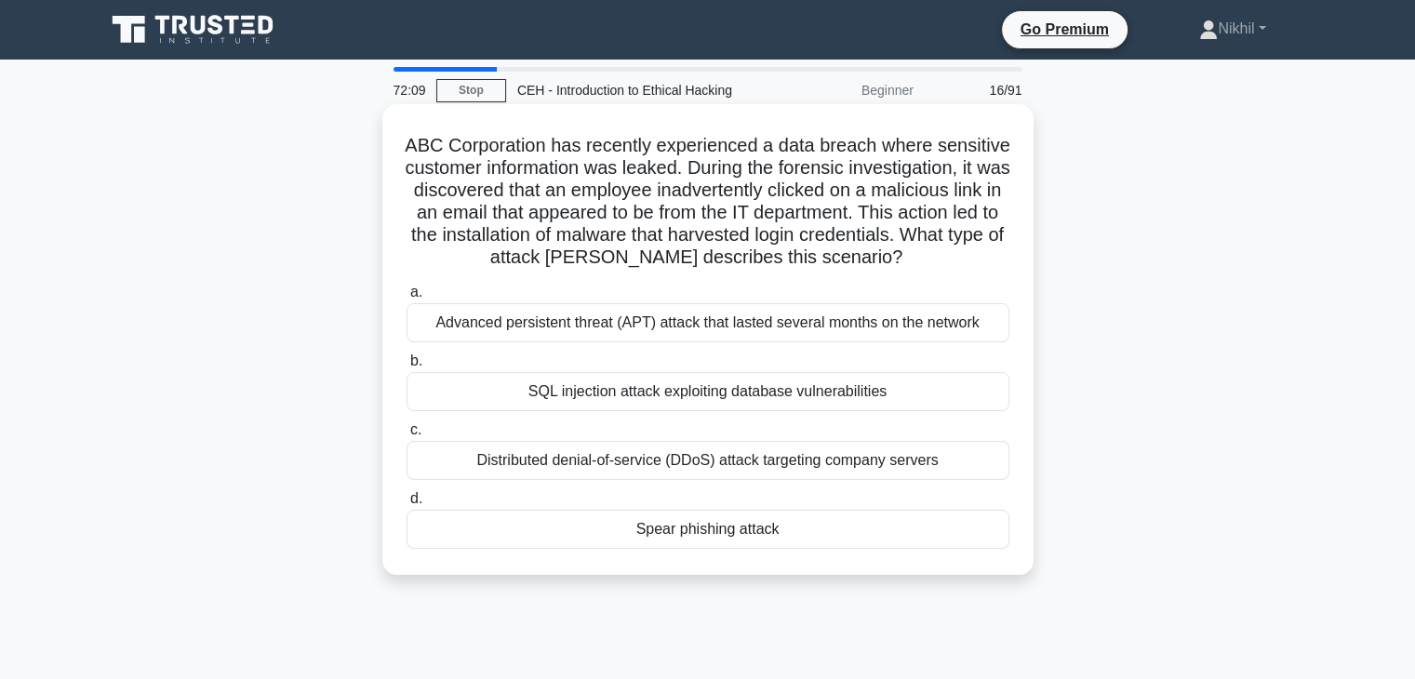
click at [756, 544] on div "Spear phishing attack" at bounding box center [708, 529] width 603 height 39
click at [407, 505] on input "d. Spear phishing attack" at bounding box center [407, 499] width 0 height 12
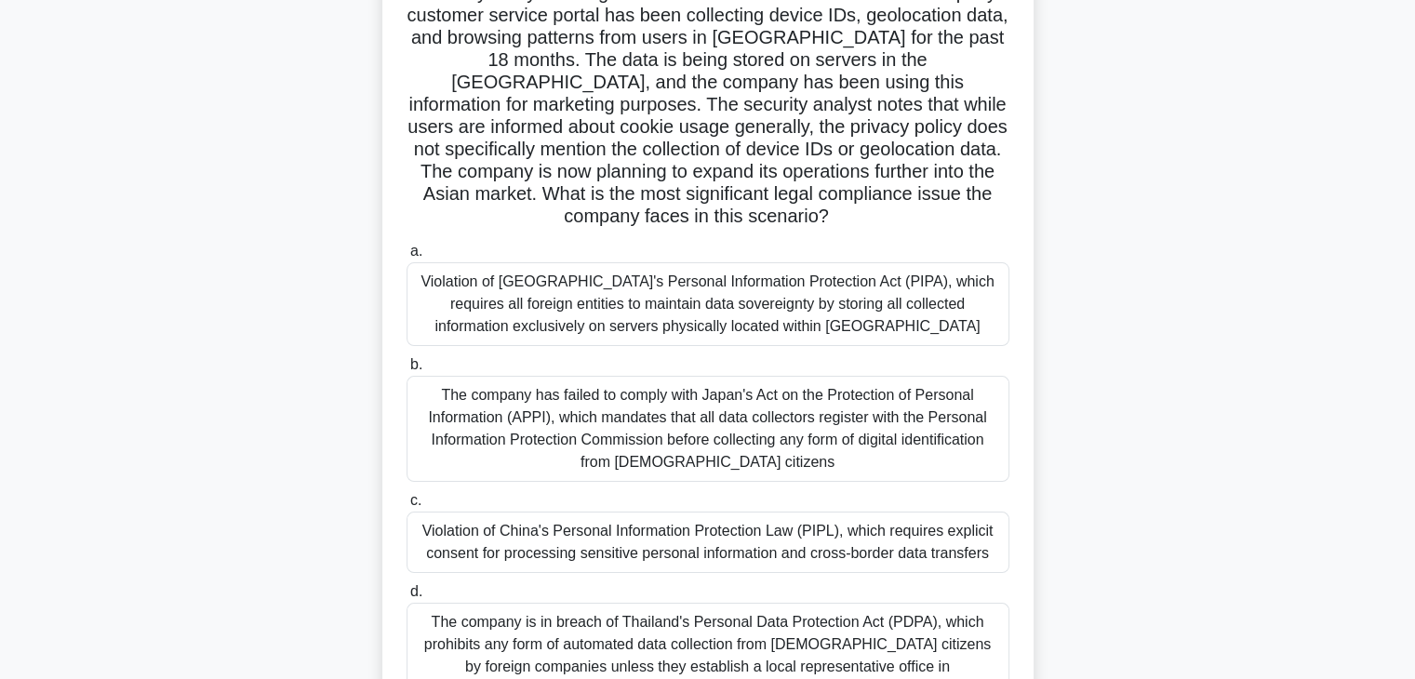
scroll to position [186, 0]
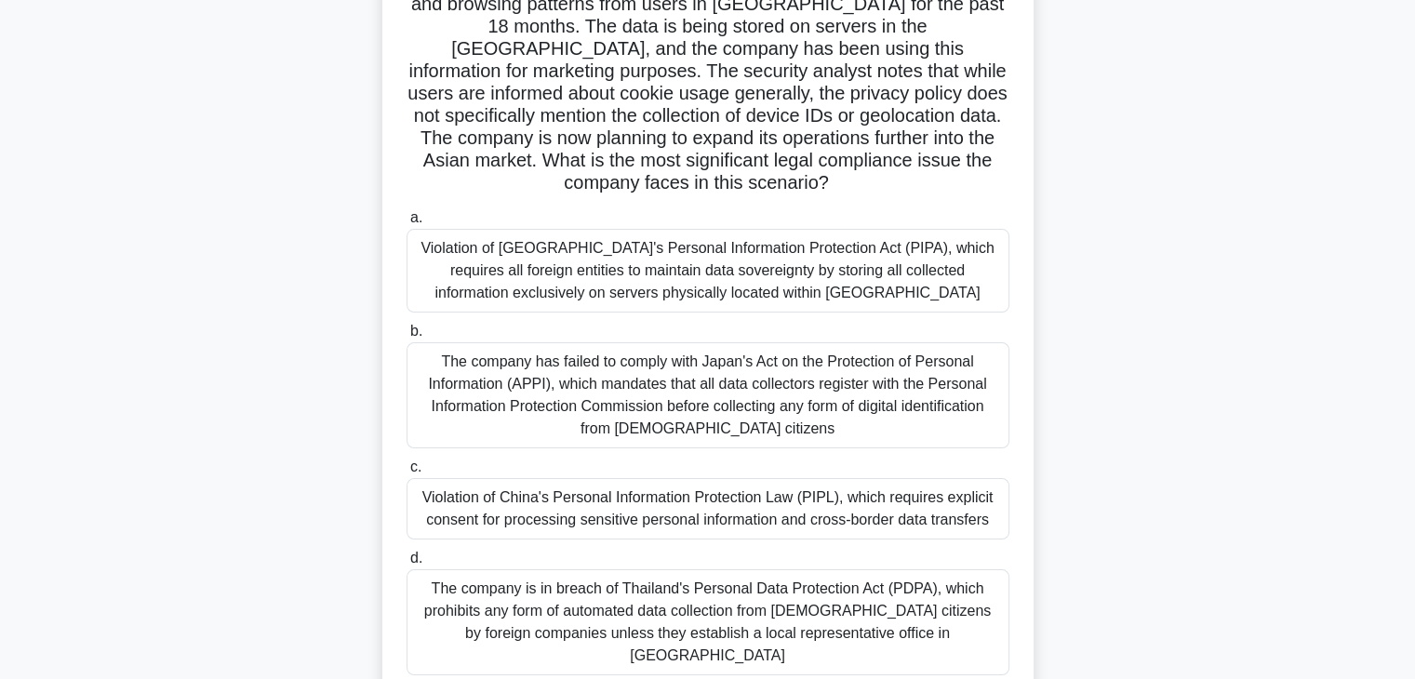
click at [798, 515] on div "Violation of China's Personal Information Protection Law (PIPL), which requires…" at bounding box center [708, 508] width 603 height 61
click at [407, 474] on input "c. Violation of China's Personal Information Protection Law (PIPL), which requi…" at bounding box center [407, 468] width 0 height 12
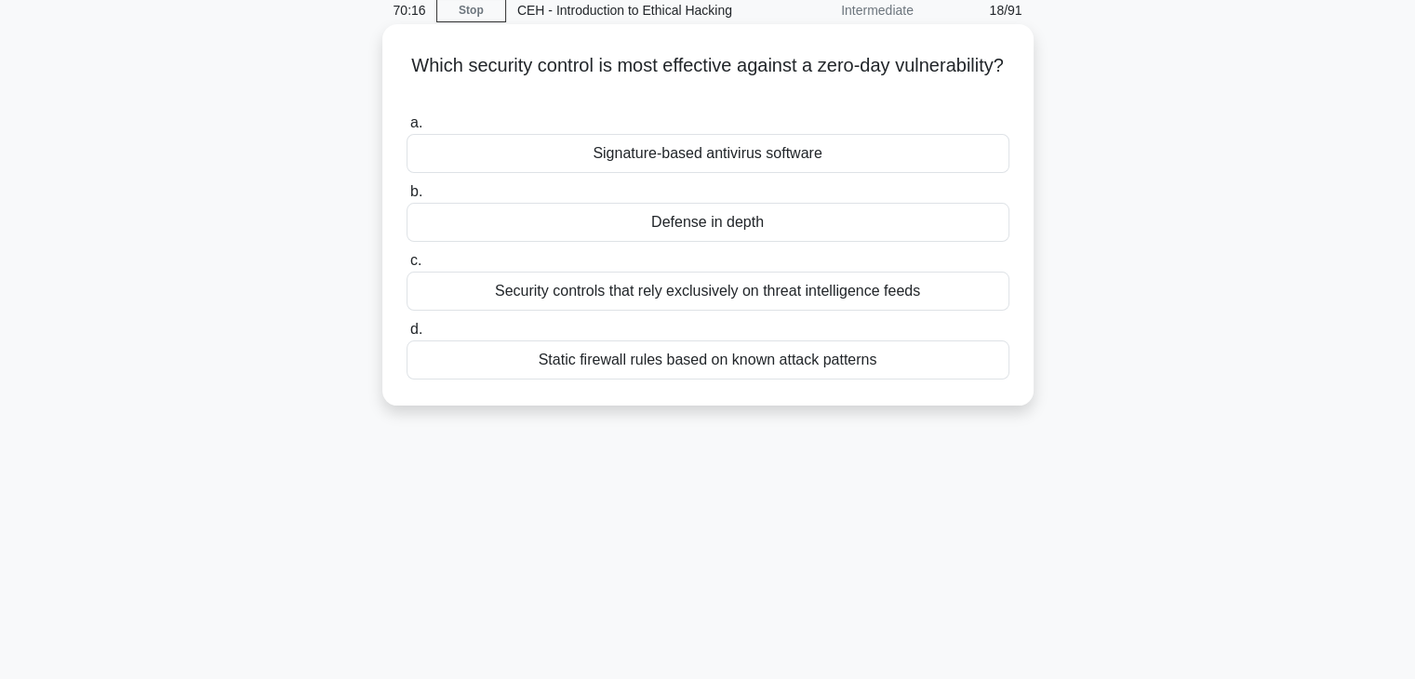
scroll to position [0, 0]
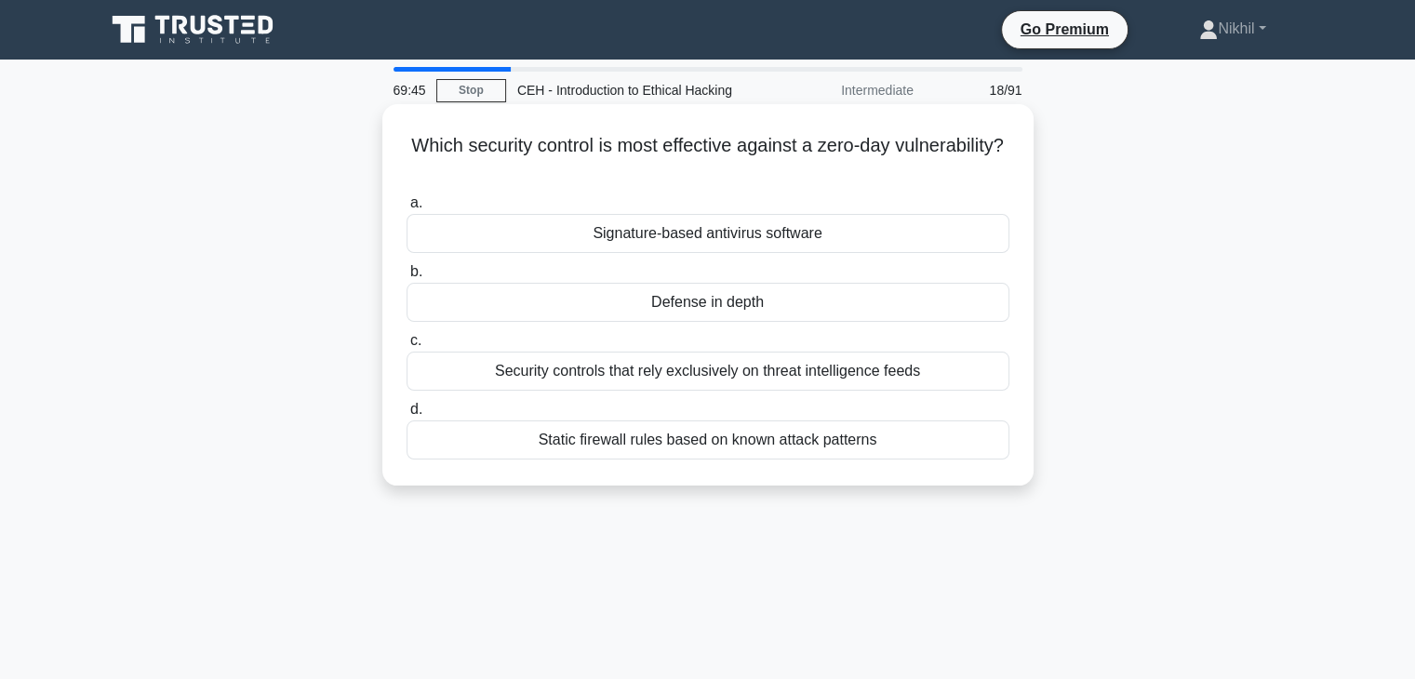
click at [730, 231] on div "Signature-based antivirus software" at bounding box center [708, 233] width 603 height 39
click at [407, 209] on input "a. Signature-based antivirus software" at bounding box center [407, 203] width 0 height 12
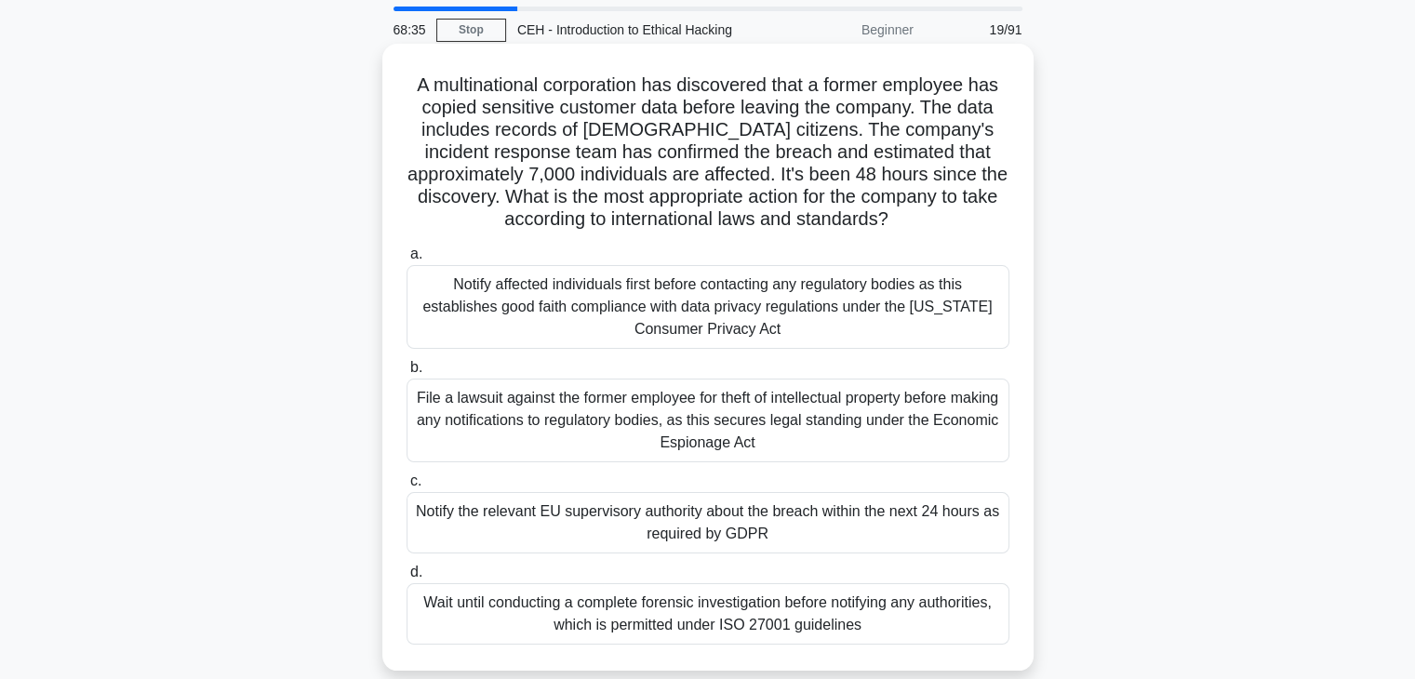
scroll to position [93, 0]
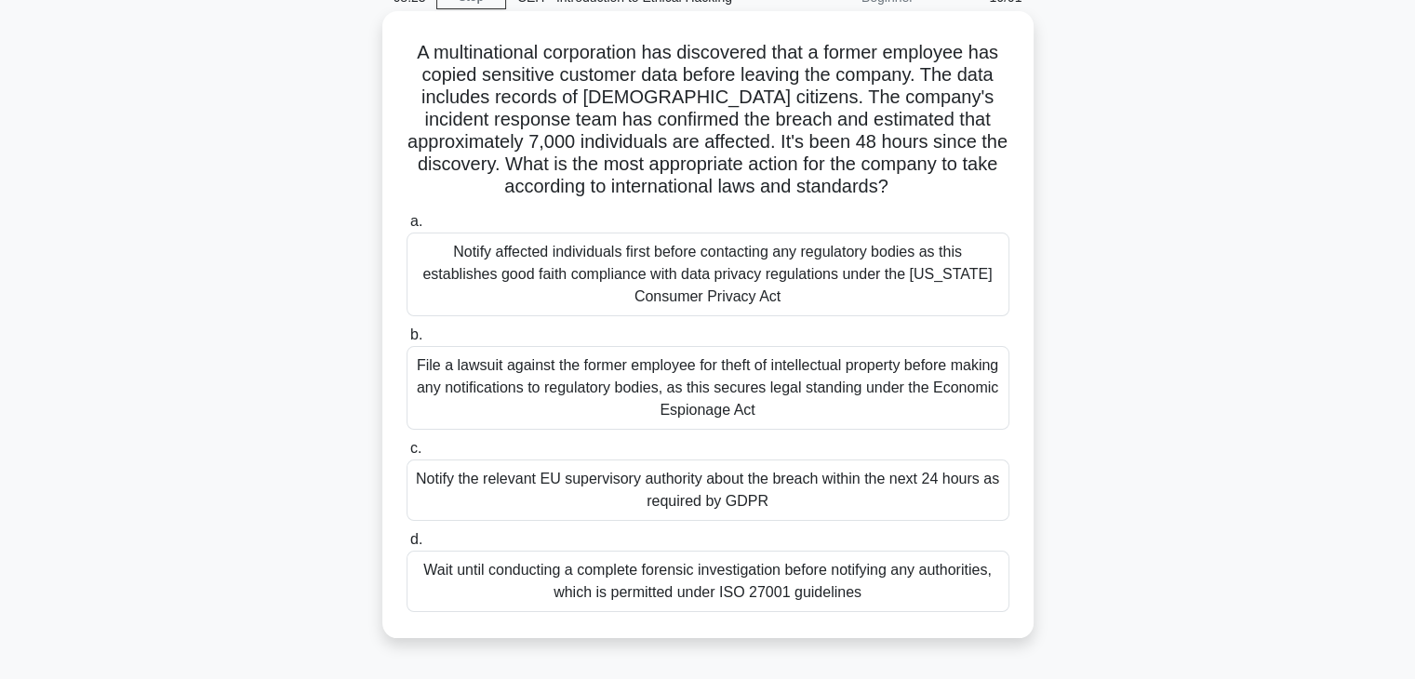
click at [876, 383] on div "File a lawsuit against the former employee for theft of intellectual property b…" at bounding box center [708, 388] width 603 height 84
click at [407, 342] on input "b. File a lawsuit against the former employee for theft of intellectual propert…" at bounding box center [407, 335] width 0 height 12
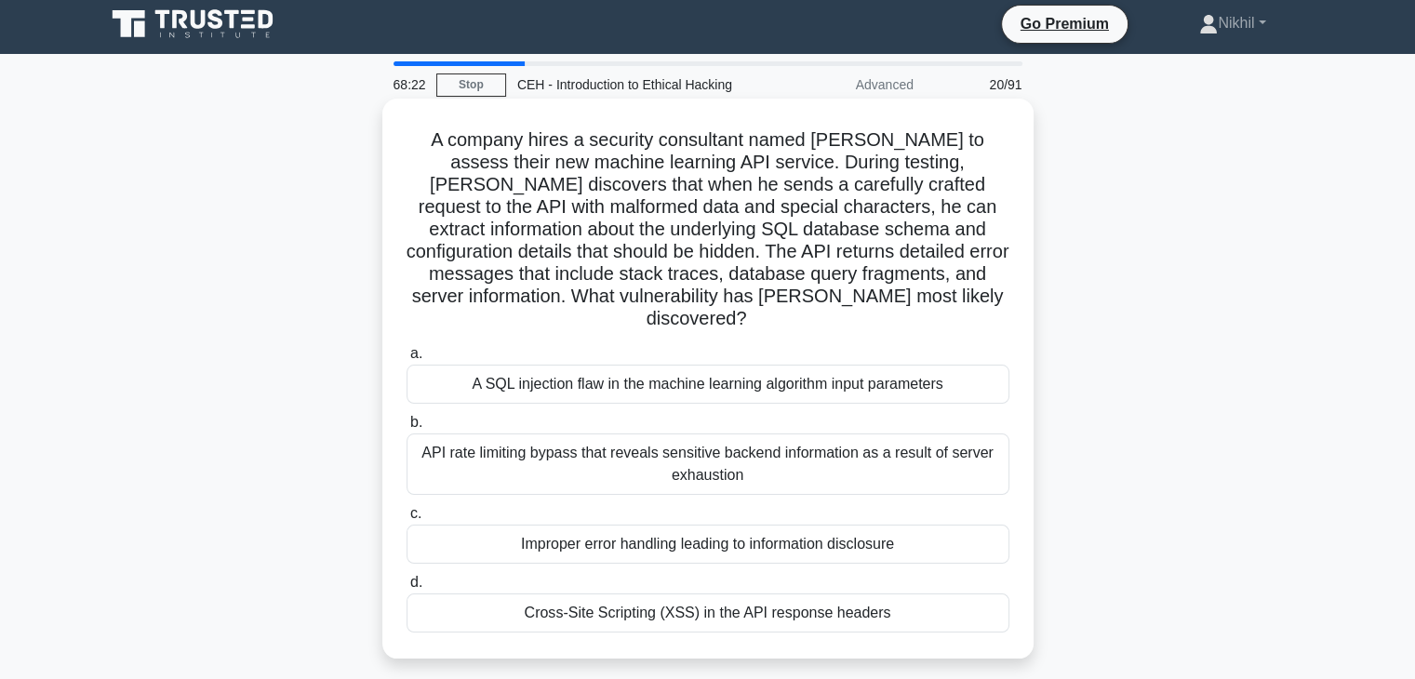
scroll to position [0, 0]
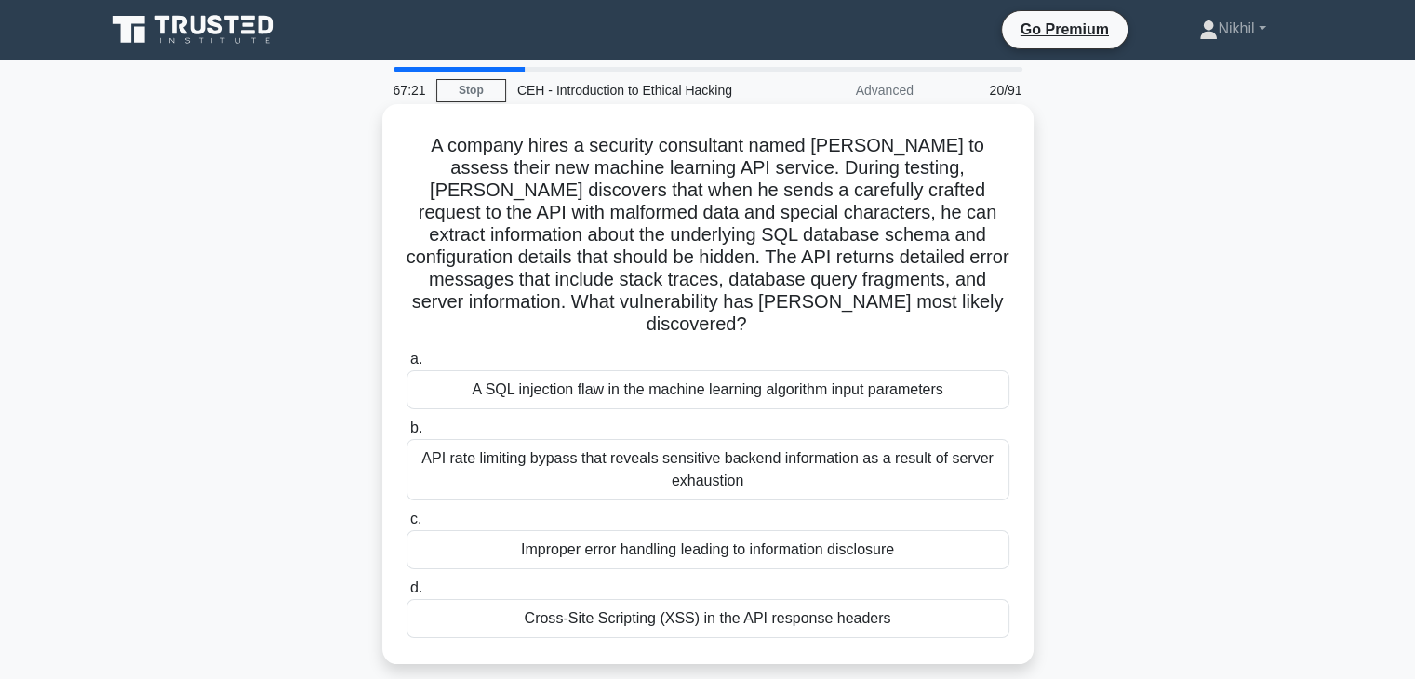
click at [741, 370] on div "A SQL injection flaw in the machine learning algorithm input parameters" at bounding box center [708, 389] width 603 height 39
click at [407, 366] on input "a. A SQL injection flaw in the machine learning algorithm input parameters" at bounding box center [407, 360] width 0 height 12
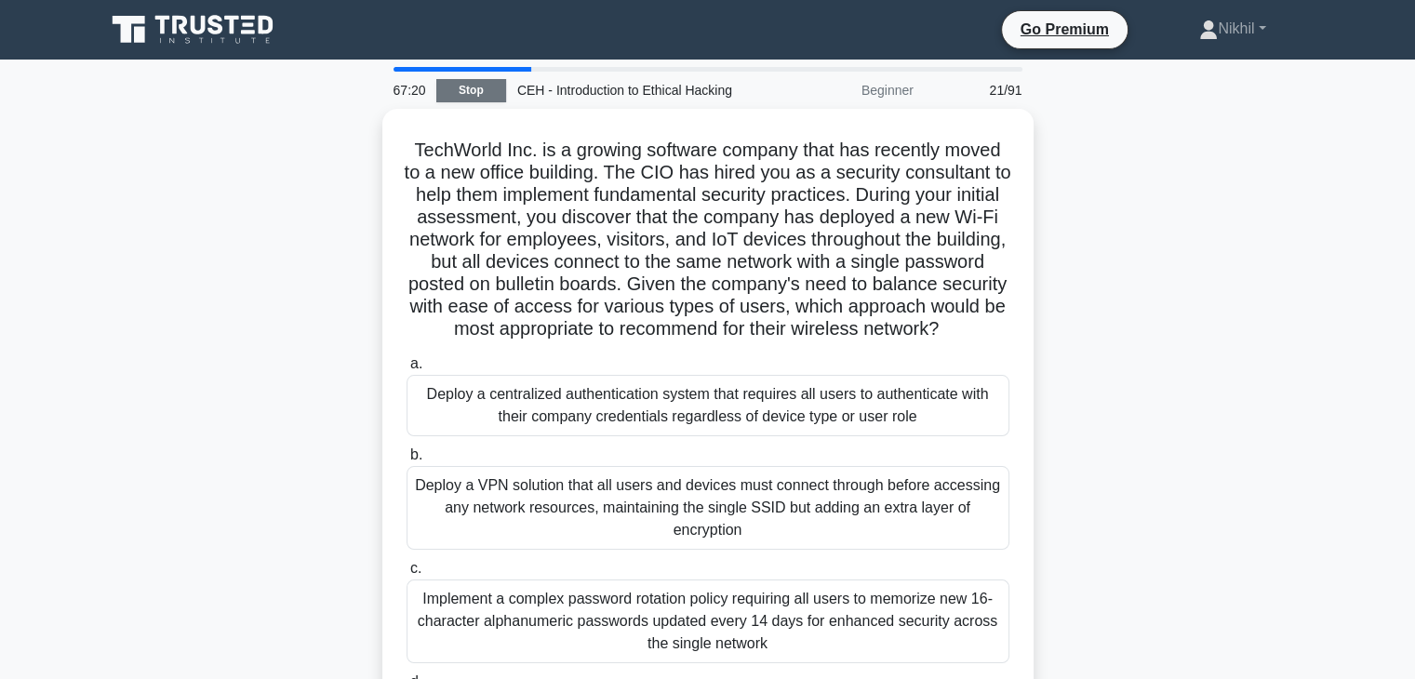
click at [475, 87] on link "Stop" at bounding box center [471, 90] width 70 height 23
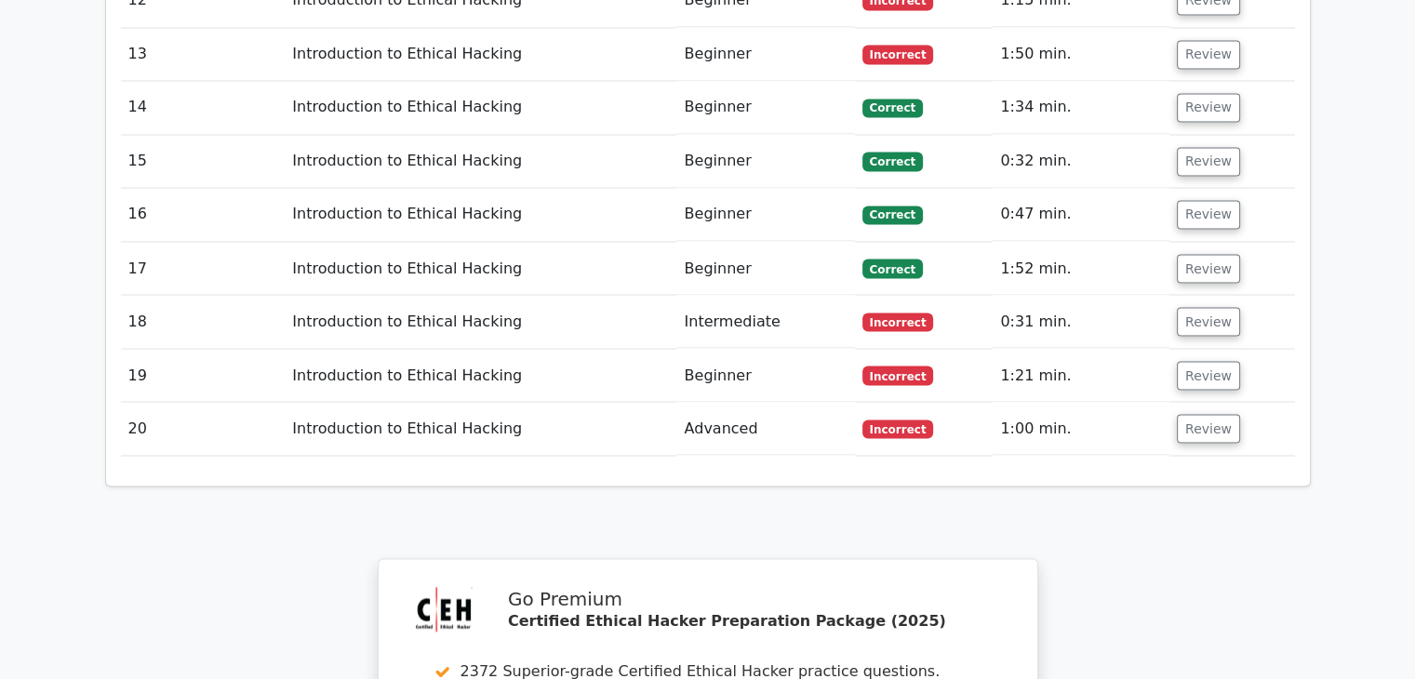
scroll to position [3164, 0]
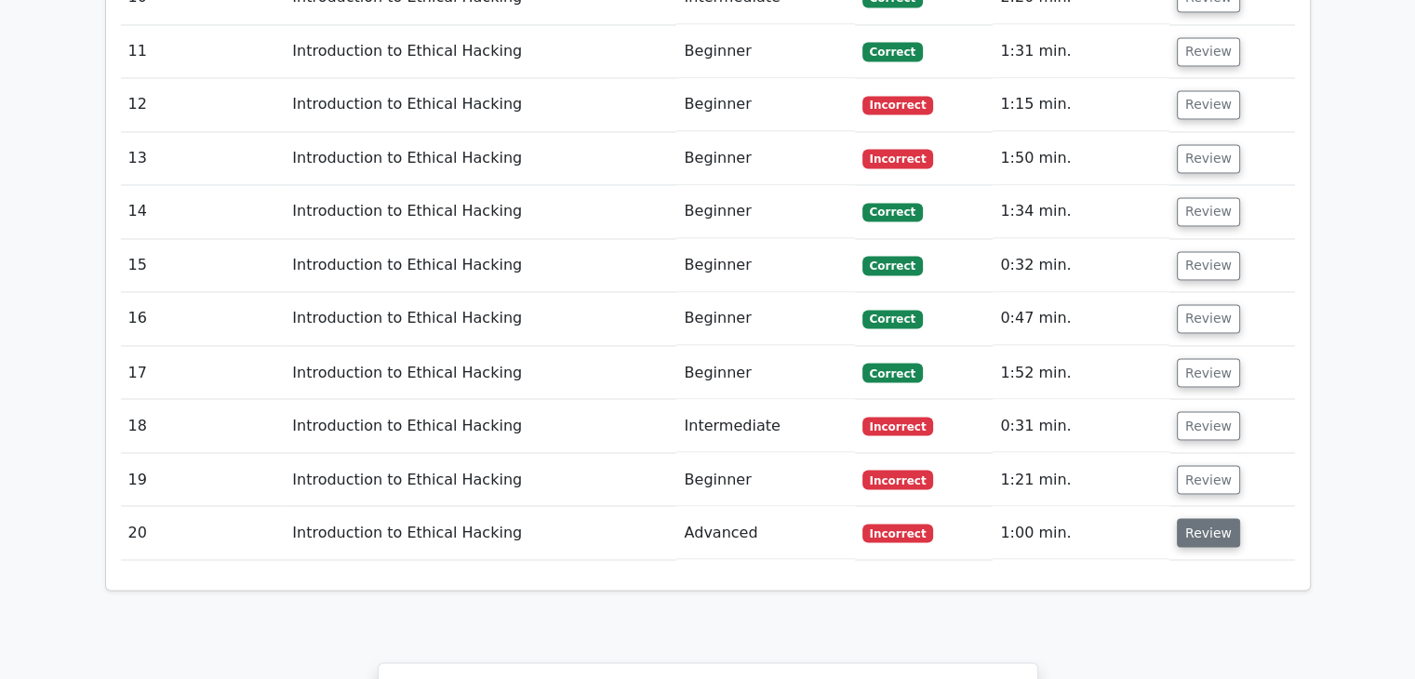
click at [1207, 518] on button "Review" at bounding box center [1208, 532] width 63 height 29
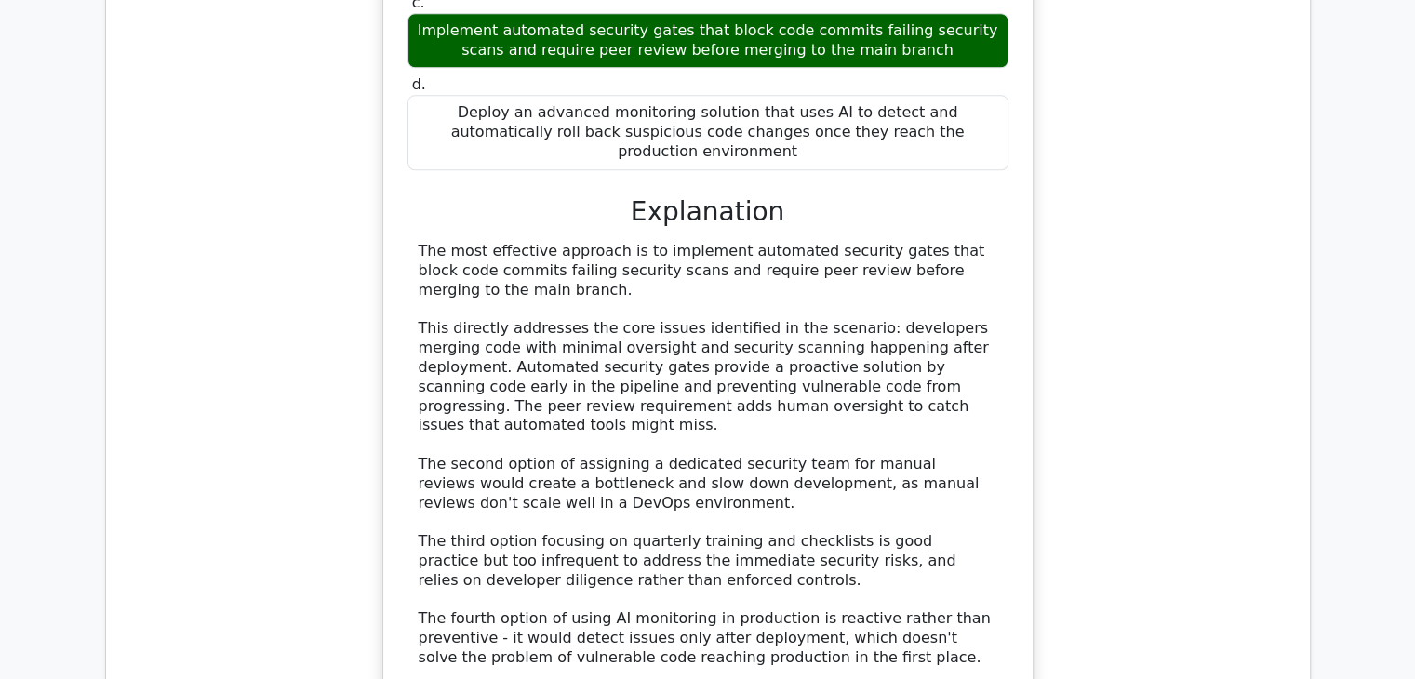
scroll to position [2047, 0]
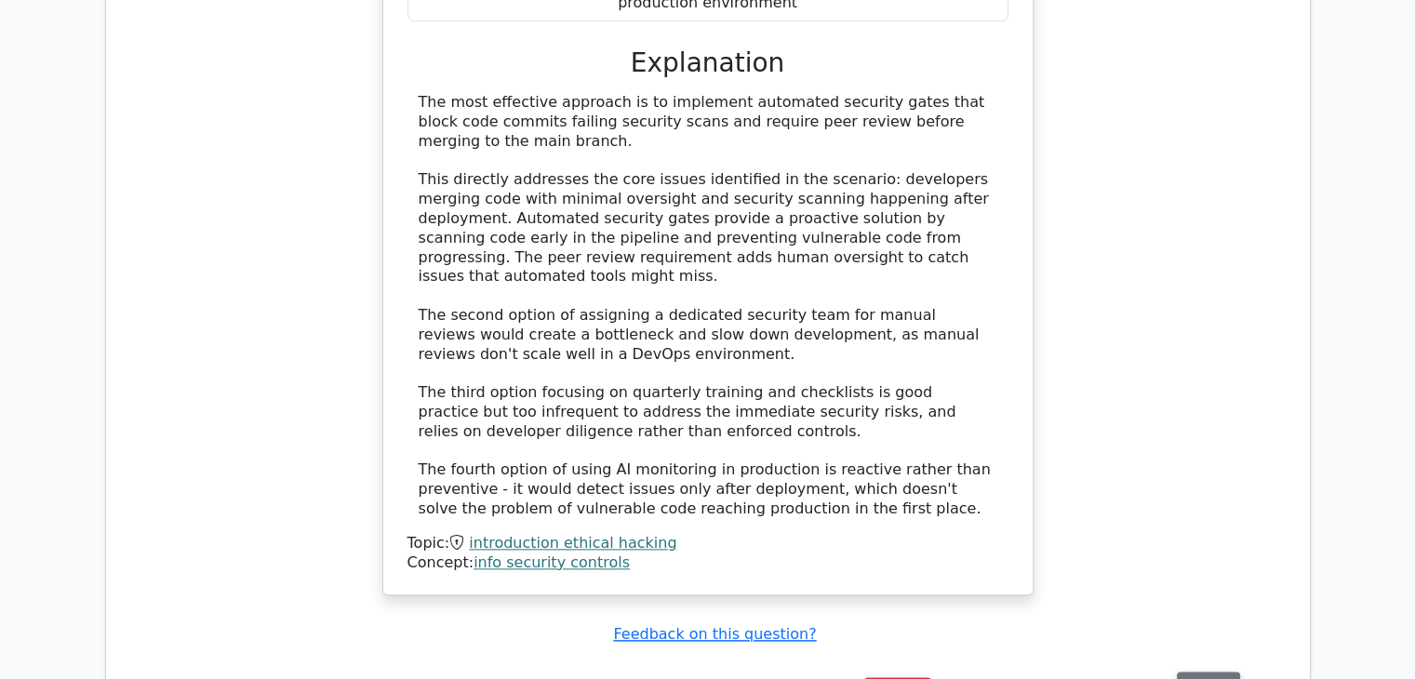
click at [1214, 672] on button "Review" at bounding box center [1208, 686] width 63 height 29
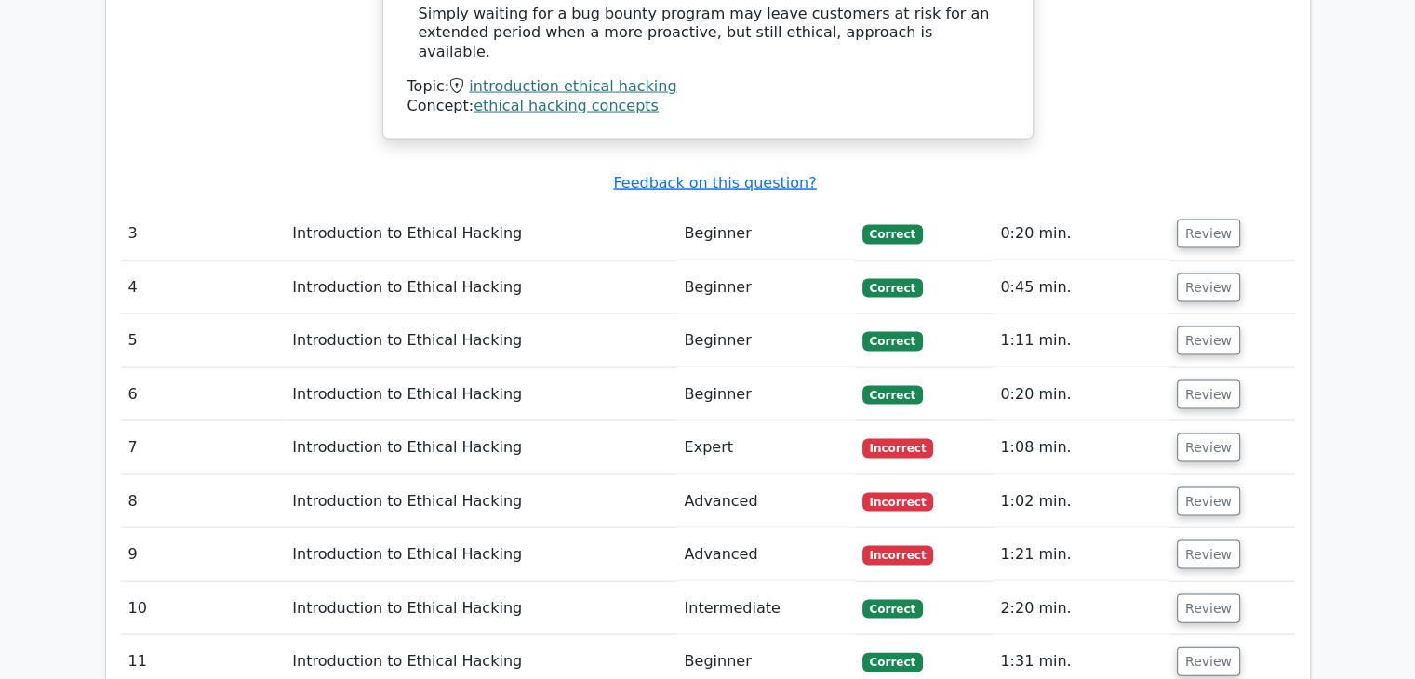
scroll to position [3815, 0]
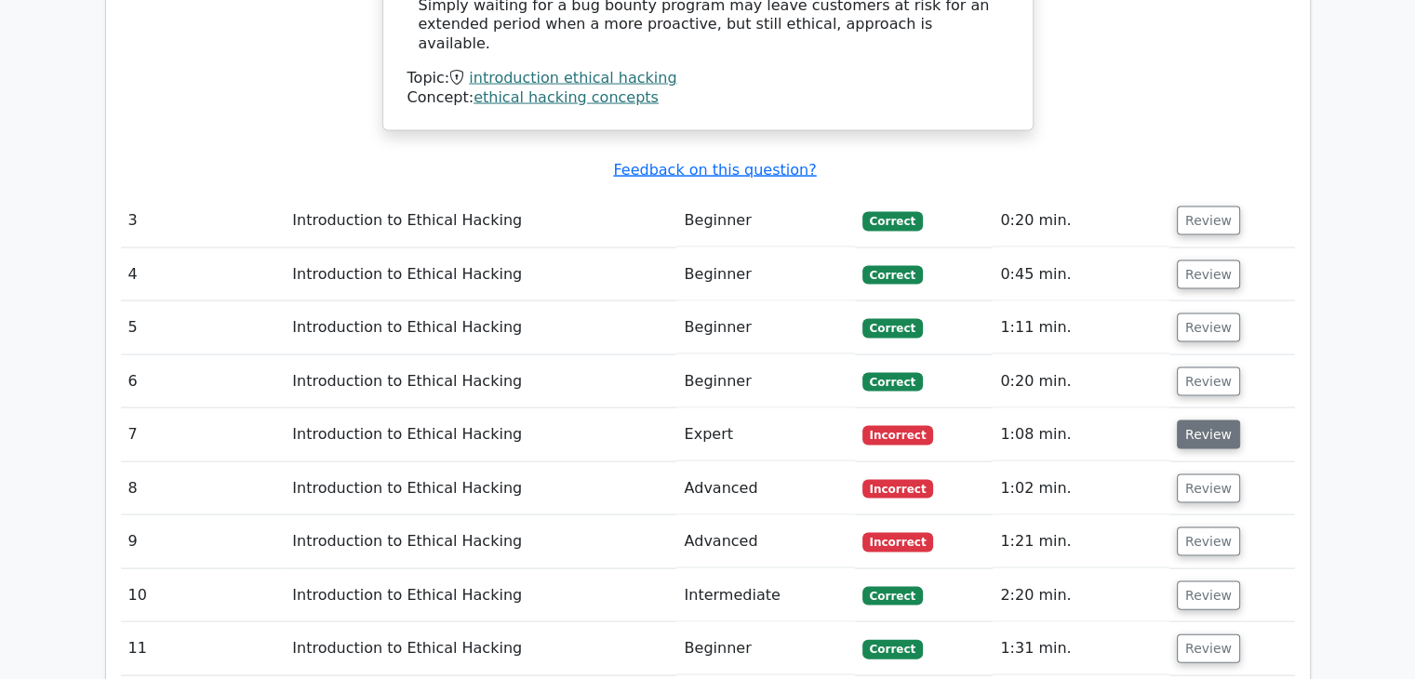
click at [1207, 421] on button "Review" at bounding box center [1208, 435] width 63 height 29
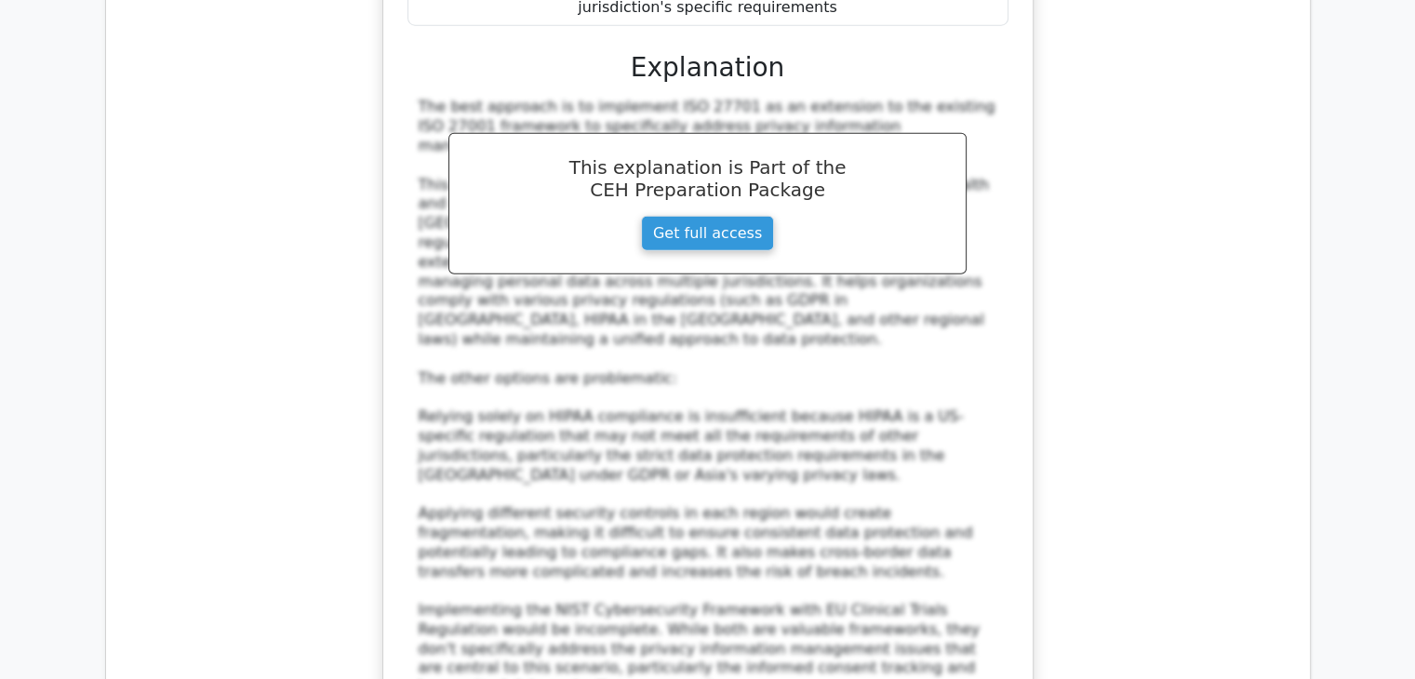
scroll to position [5118, 0]
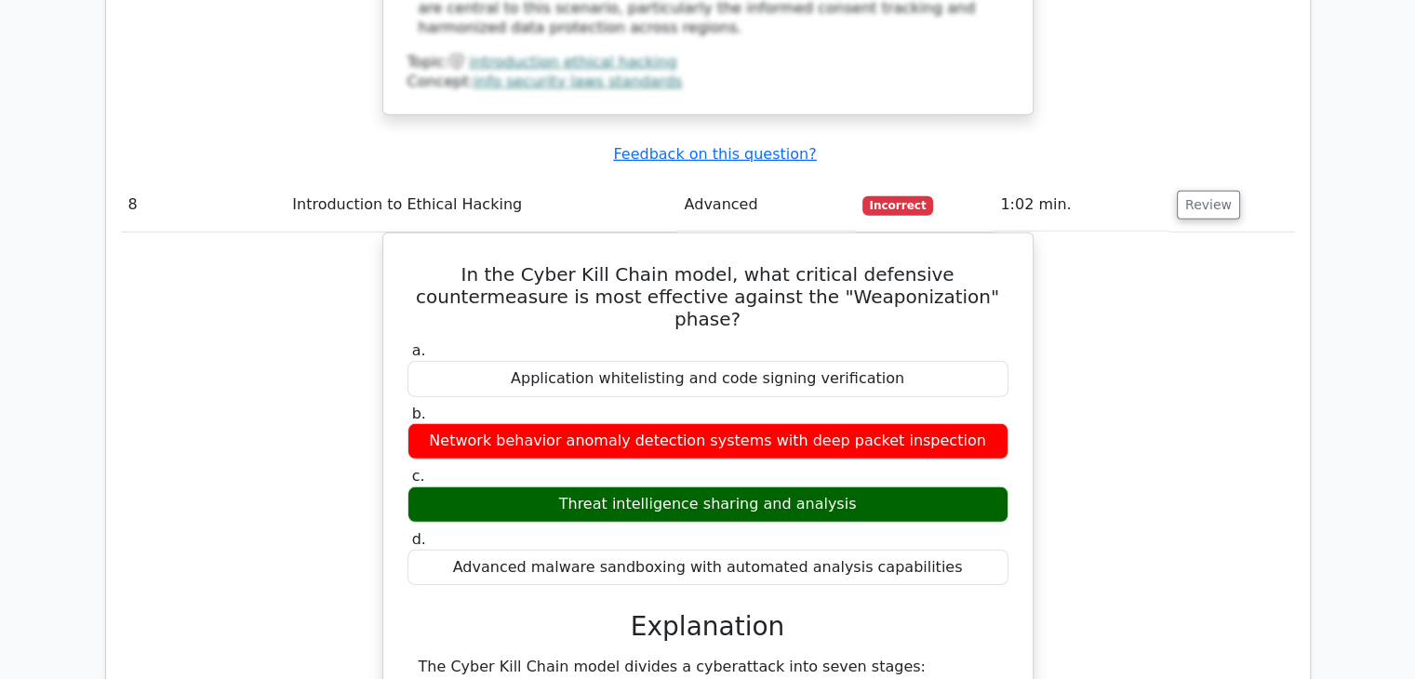
scroll to position [5956, 0]
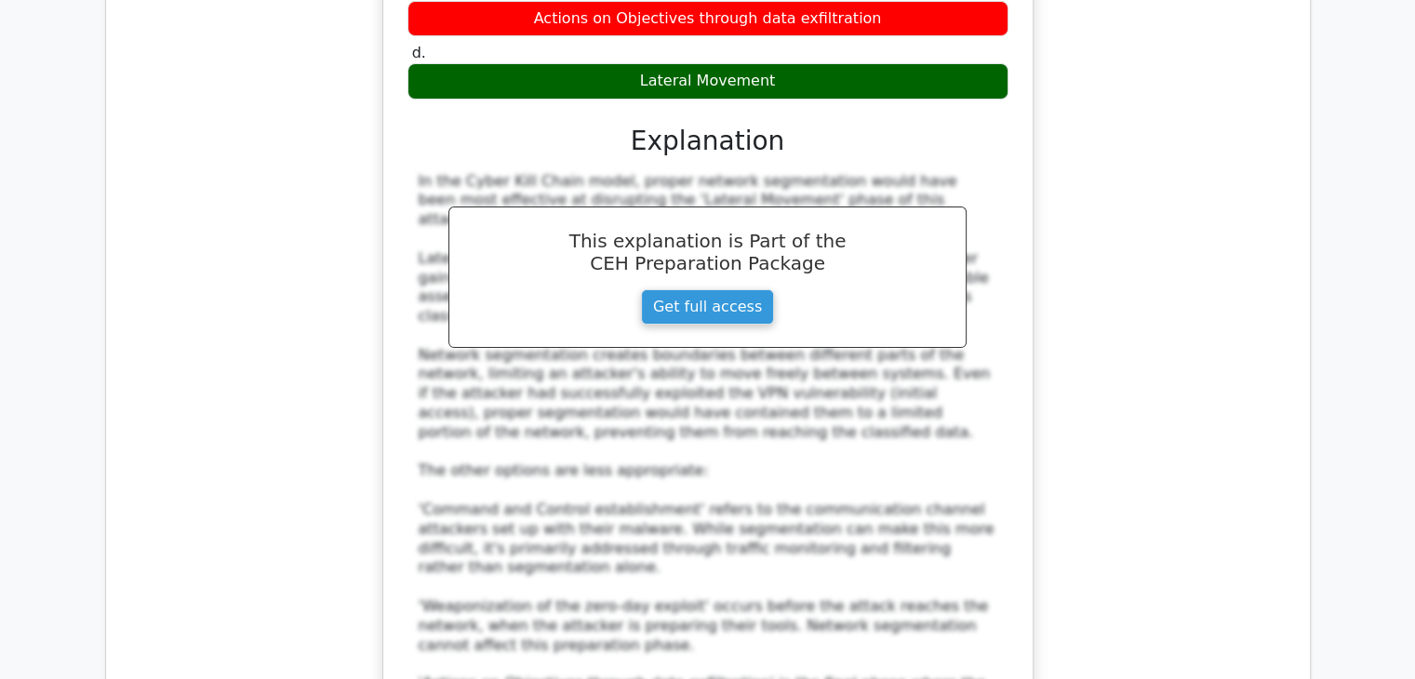
scroll to position [7445, 0]
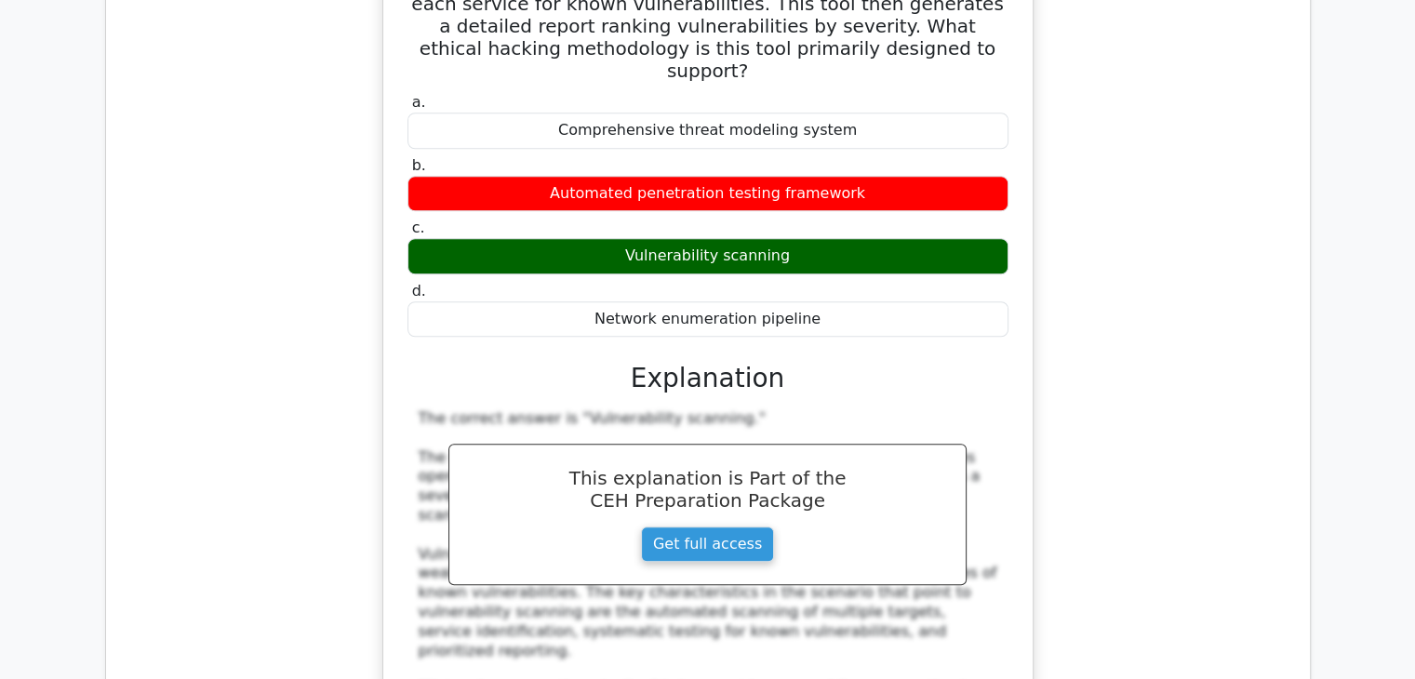
scroll to position [8841, 0]
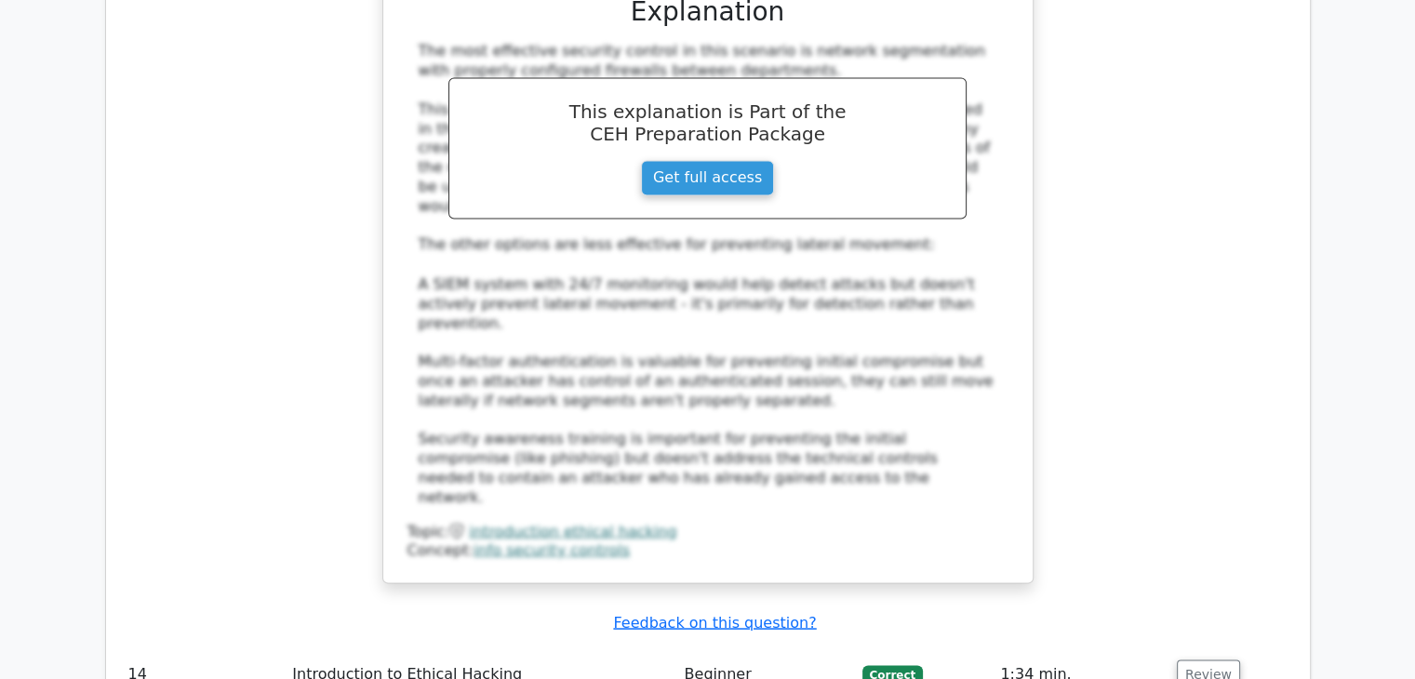
scroll to position [10237, 0]
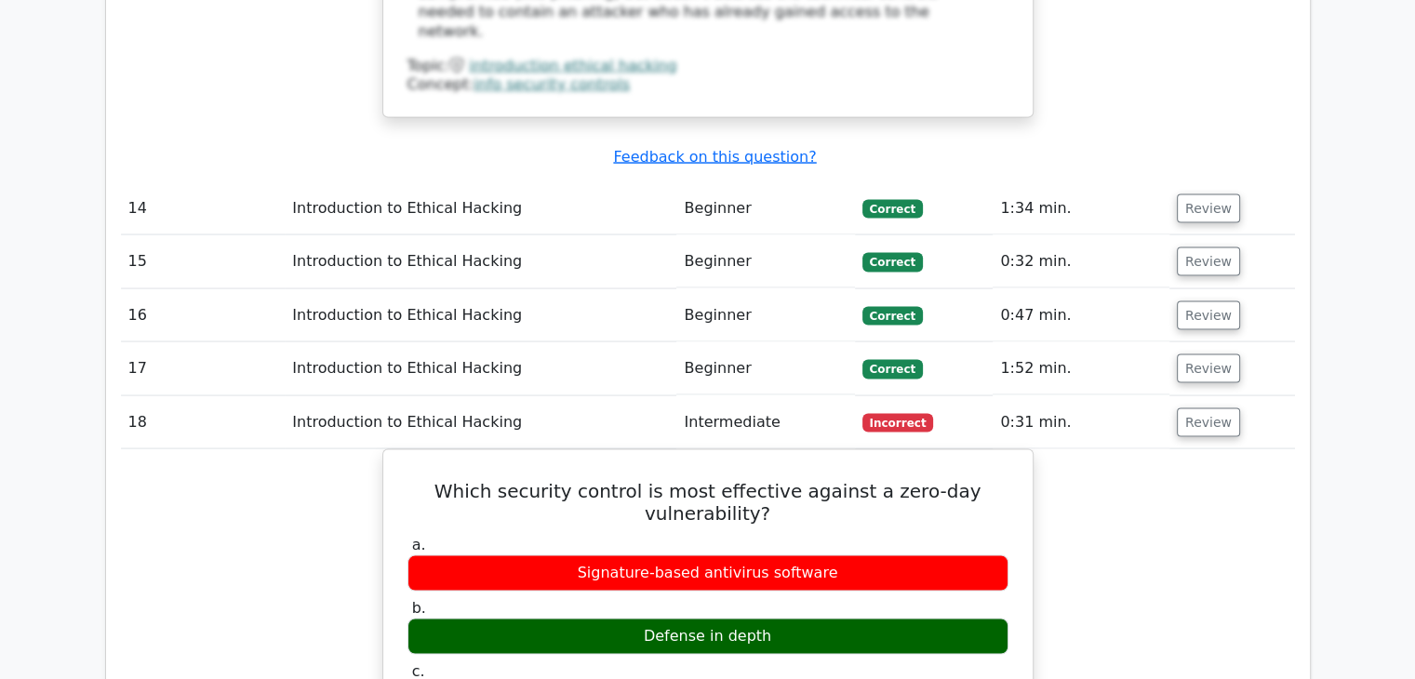
scroll to position [11074, 0]
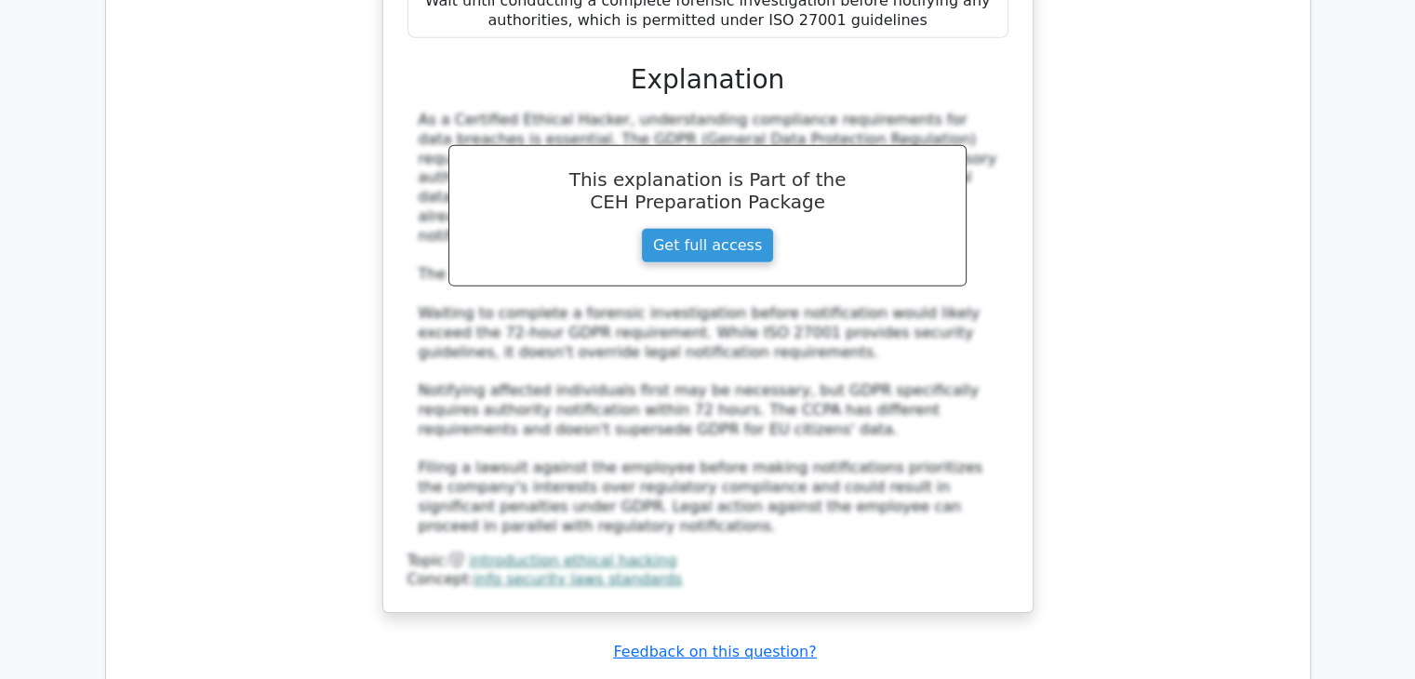
scroll to position [12749, 0]
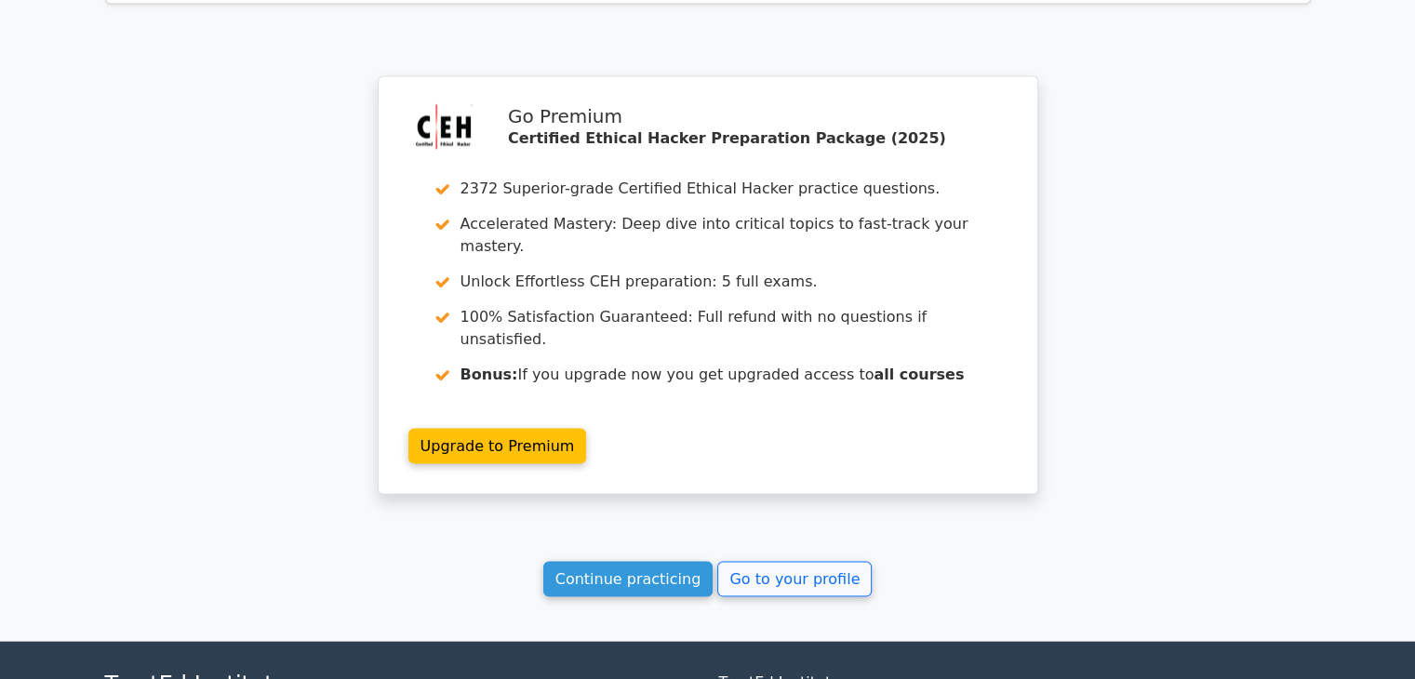
scroll to position [3767, 0]
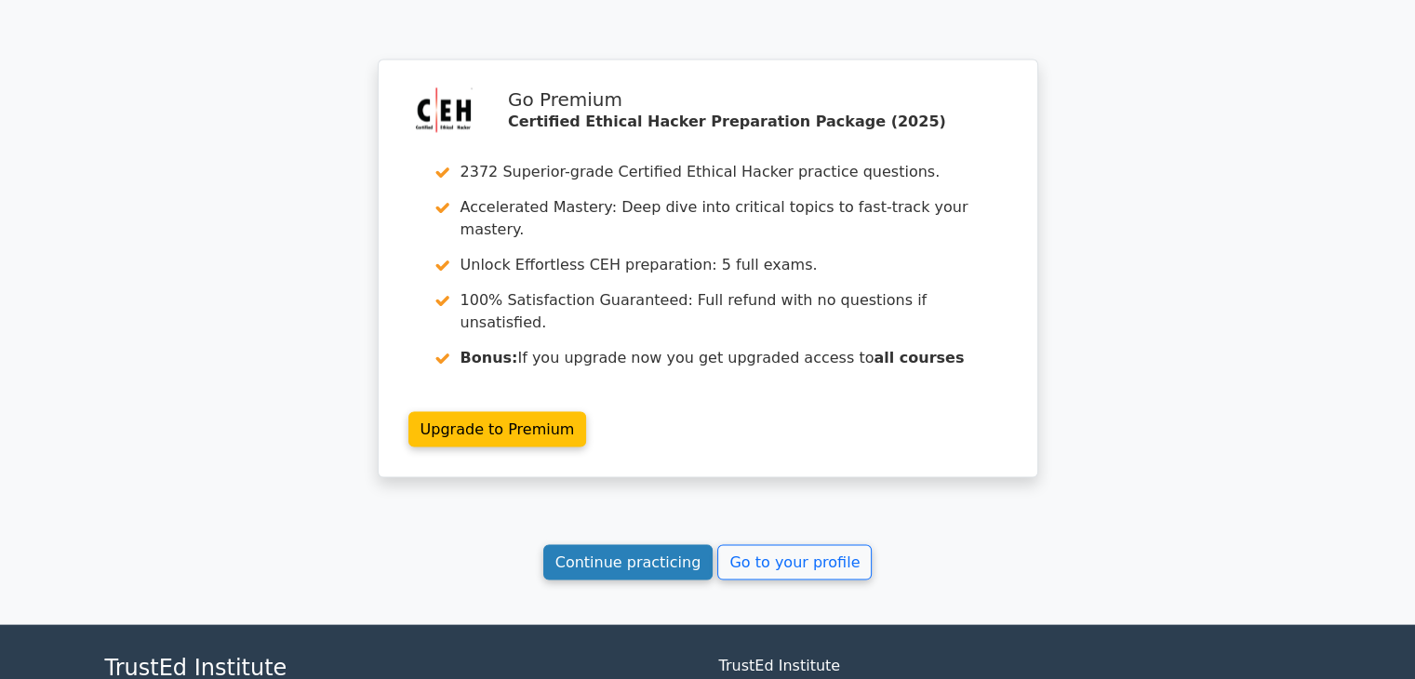
click at [637, 545] on link "Continue practicing" at bounding box center [628, 562] width 170 height 35
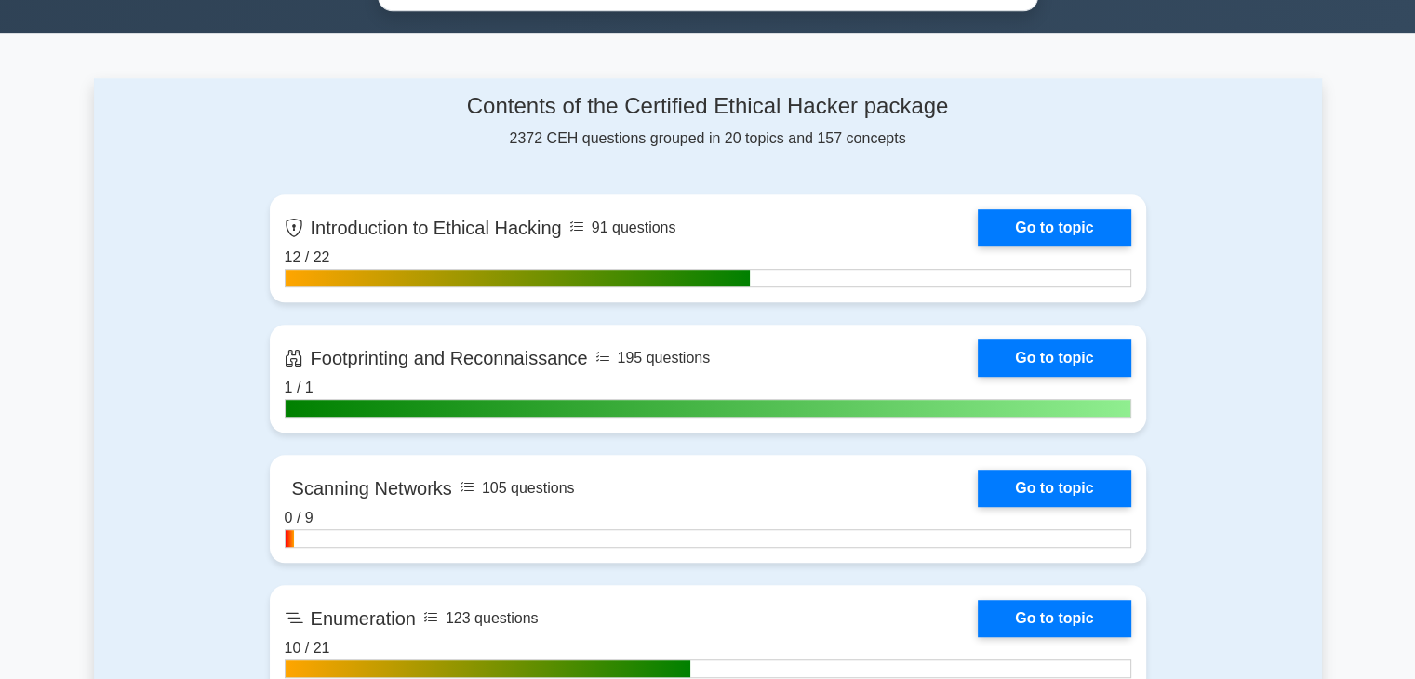
scroll to position [1210, 0]
